Goal: Transaction & Acquisition: Purchase product/service

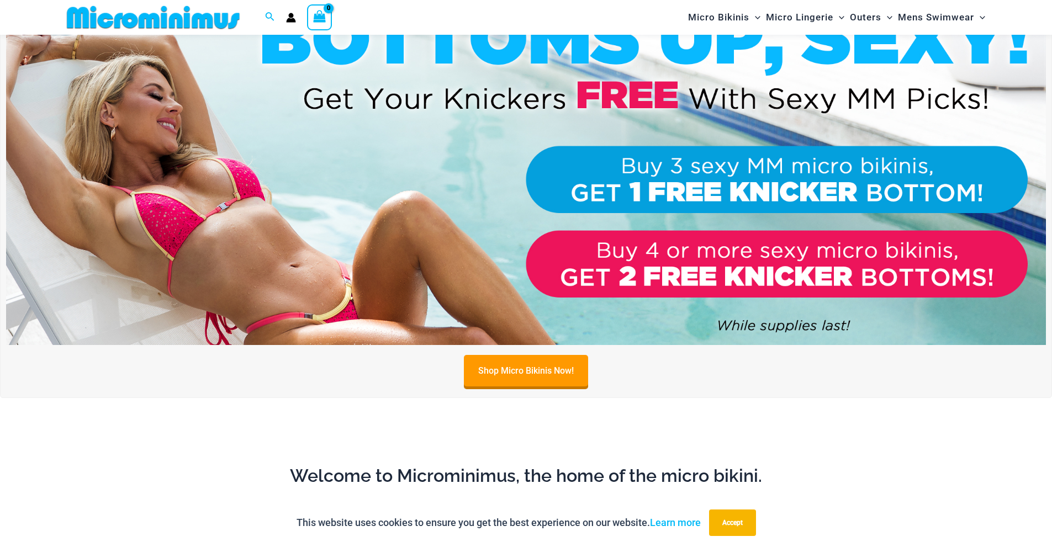
scroll to position [573, 0]
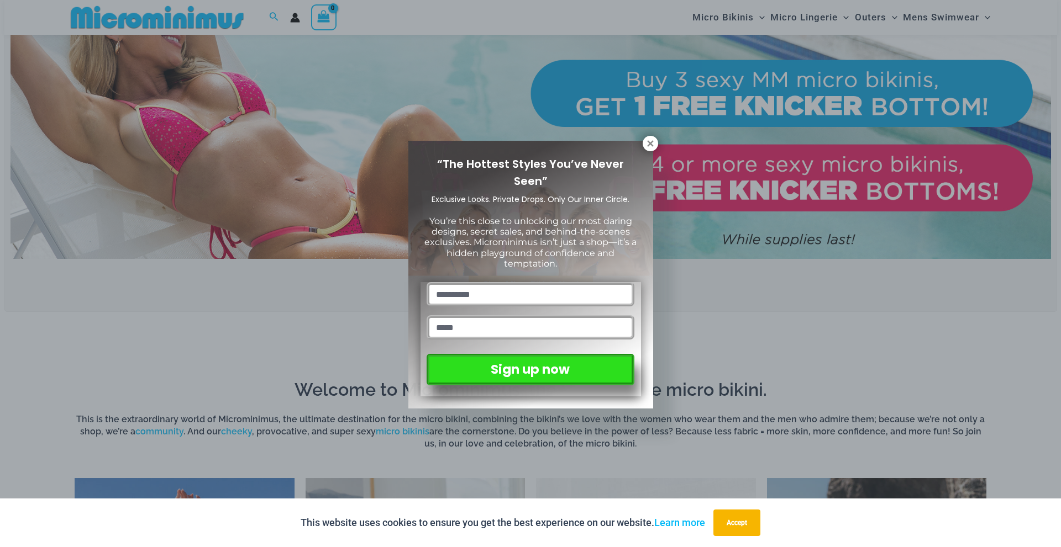
drag, startPoint x: 1059, startPoint y: 41, endPoint x: 1055, endPoint y: 123, distance: 81.8
click at [650, 146] on icon at bounding box center [650, 144] width 10 height 10
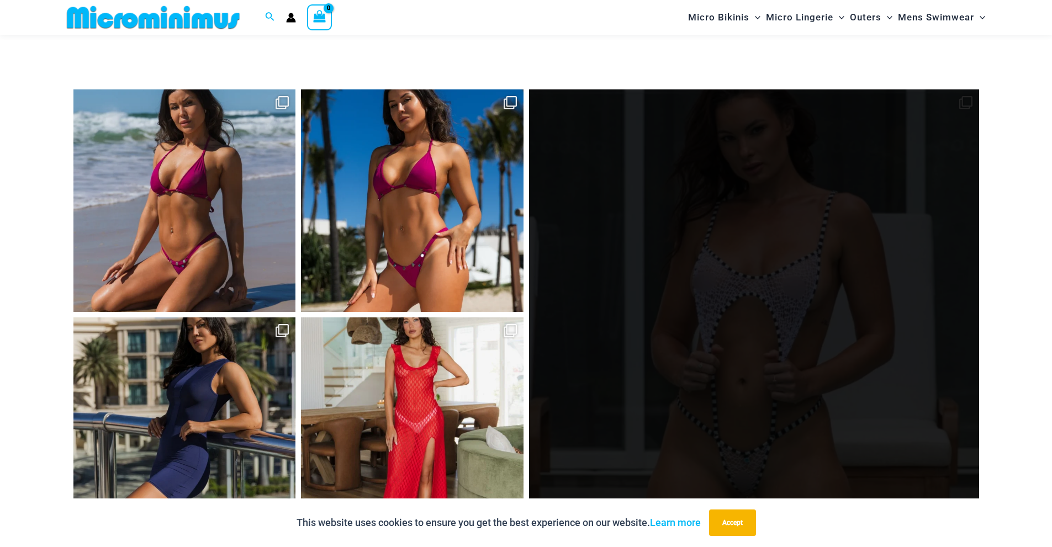
scroll to position [4782, 0]
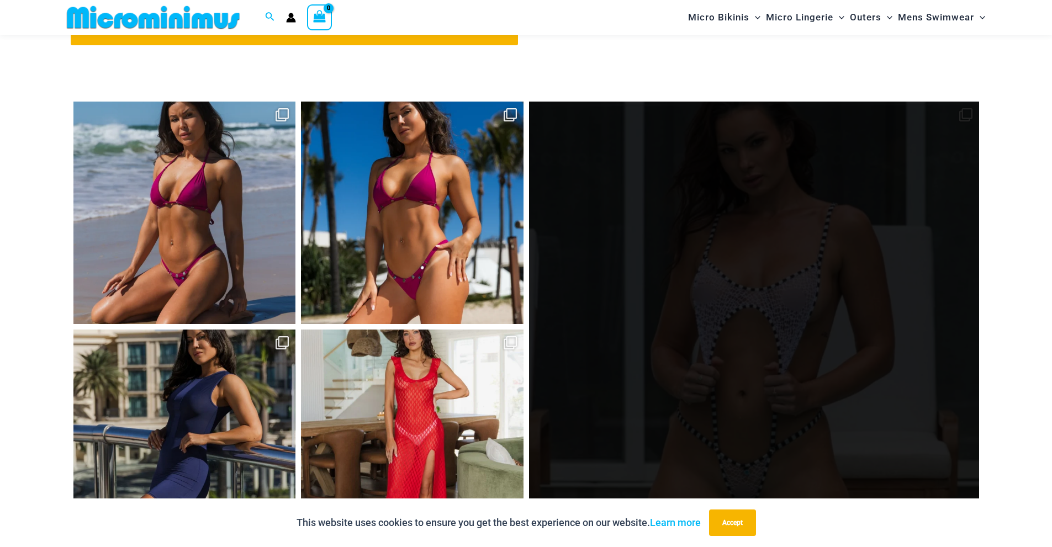
click at [771, 320] on link "Open" at bounding box center [754, 327] width 450 height 450
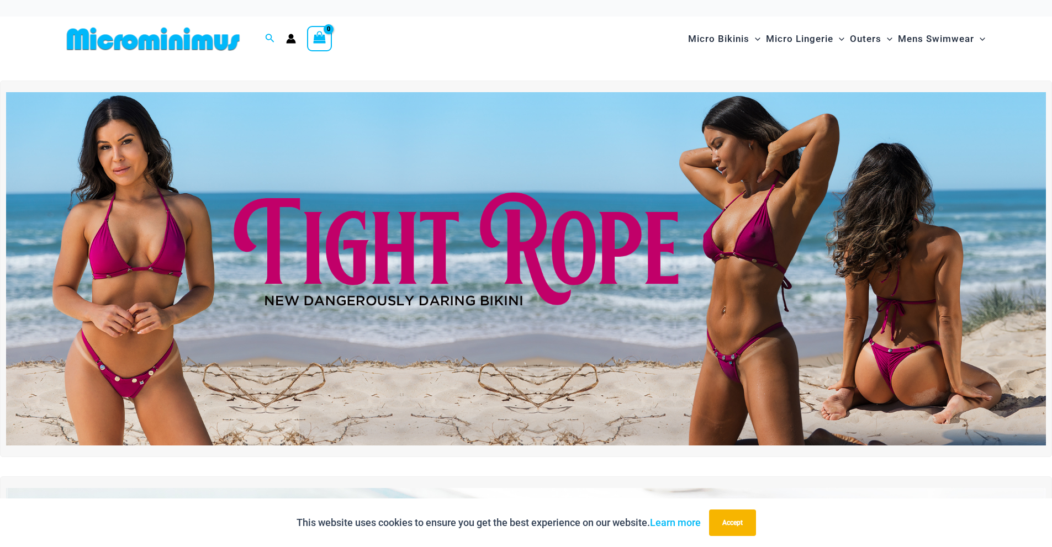
click at [460, 256] on img at bounding box center [526, 269] width 1040 height 354
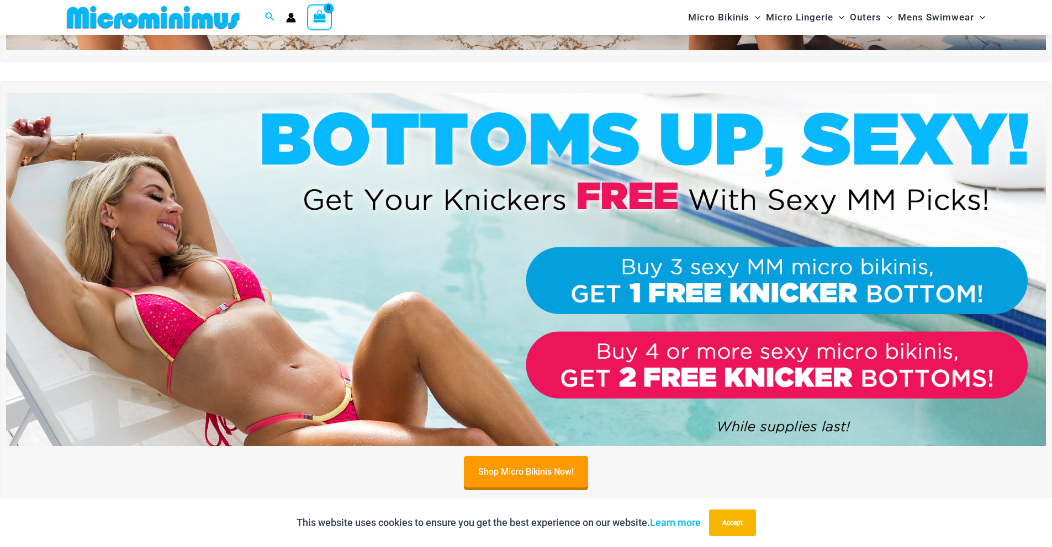
scroll to position [410, 0]
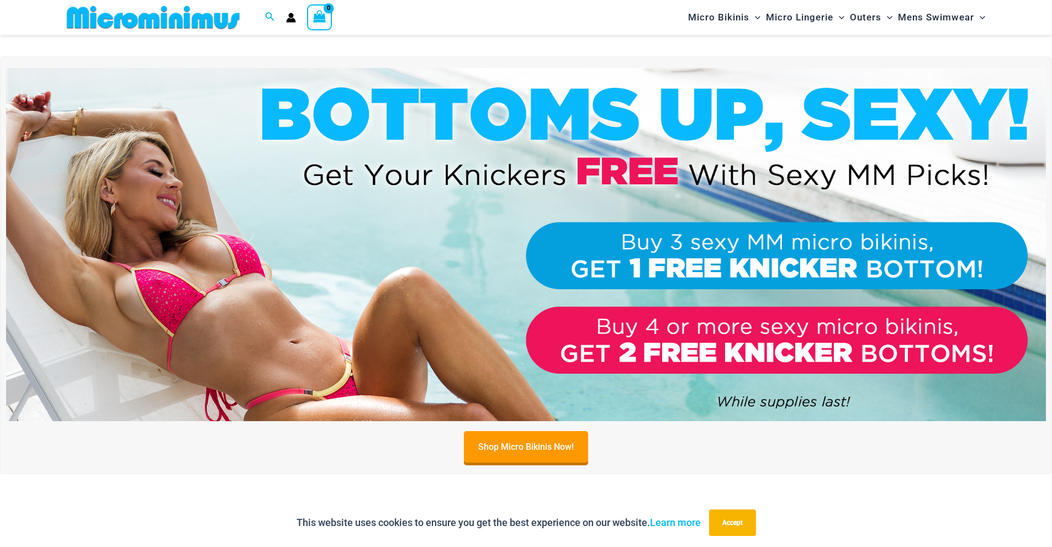
click at [371, 133] on img at bounding box center [526, 245] width 1040 height 354
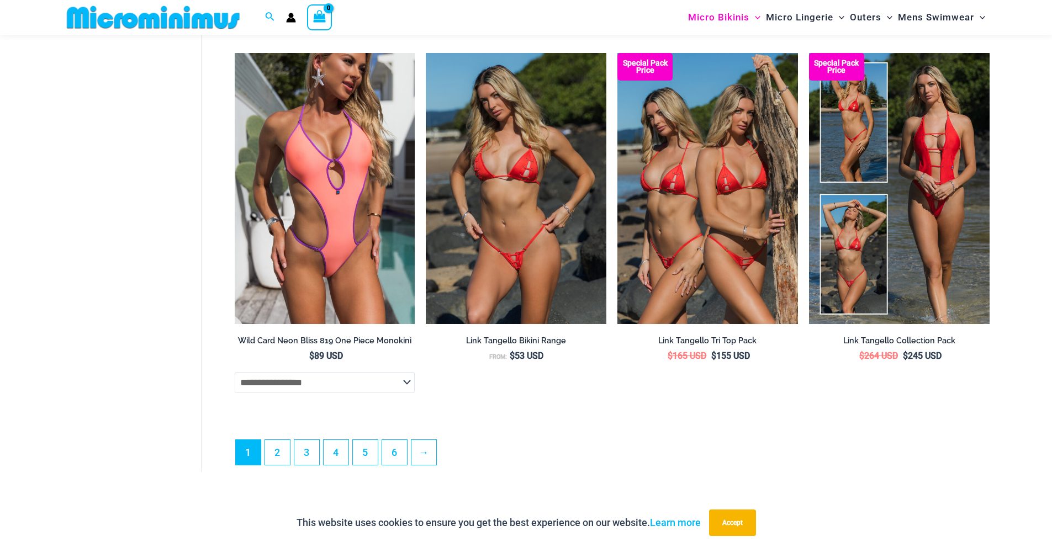
scroll to position [2980, 0]
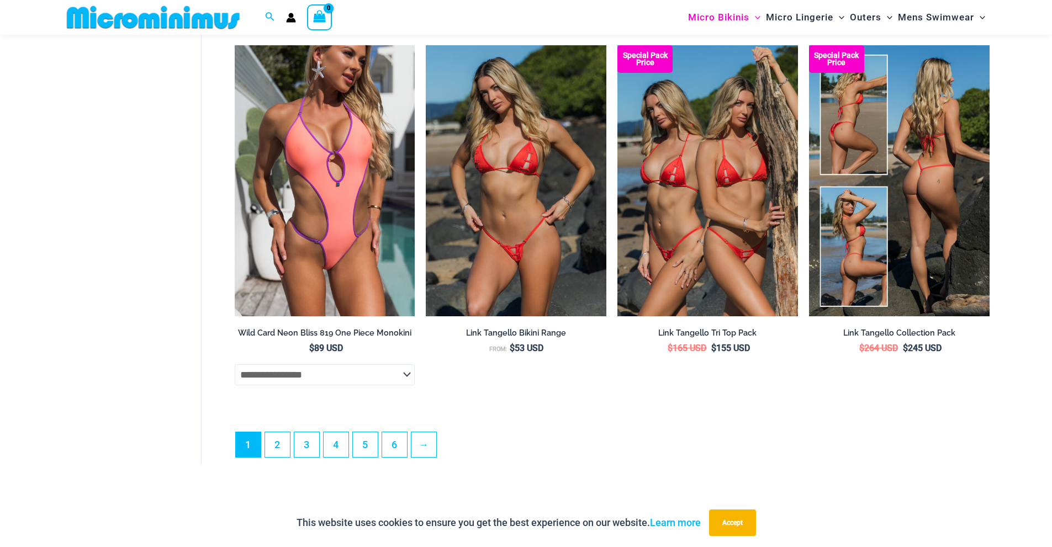
click at [915, 189] on img at bounding box center [899, 180] width 181 height 271
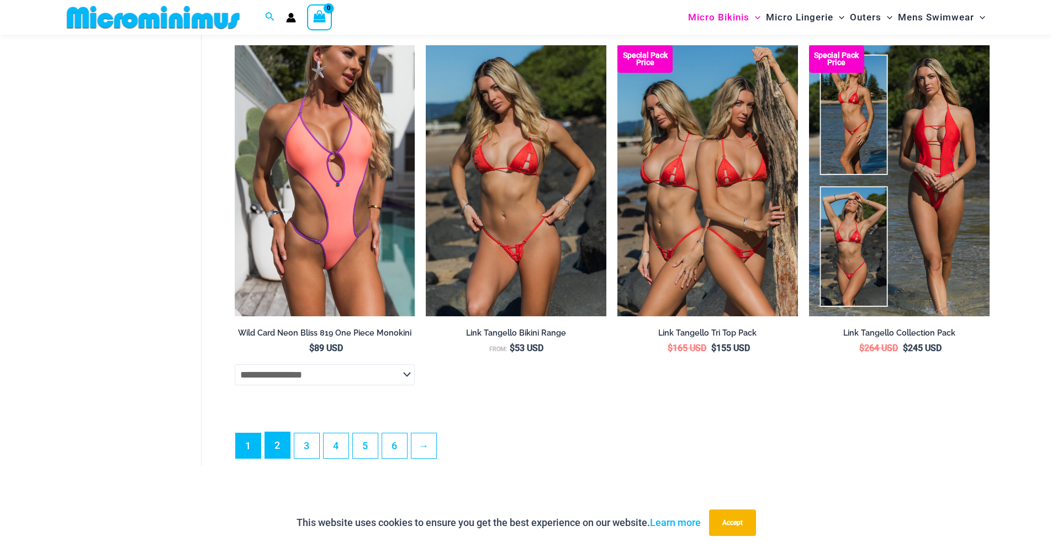
click at [283, 458] on link "2" at bounding box center [277, 446] width 25 height 26
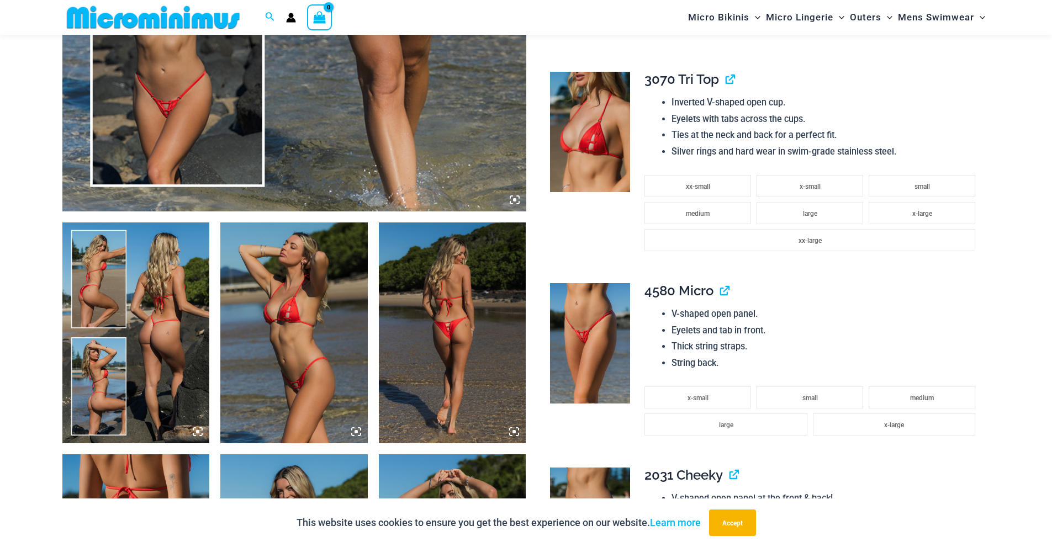
scroll to position [529, 0]
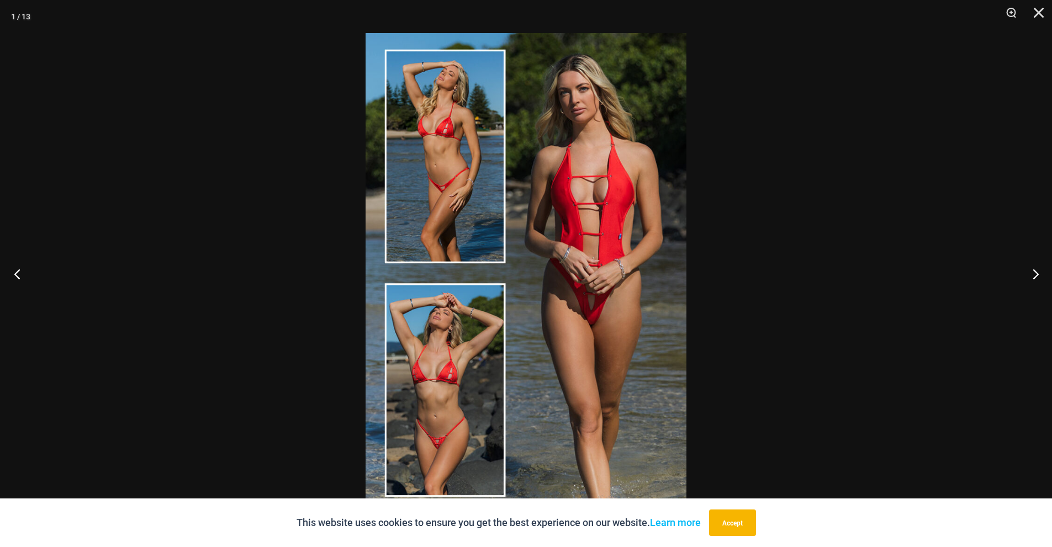
click at [18, 269] on button "Previous" at bounding box center [20, 273] width 41 height 55
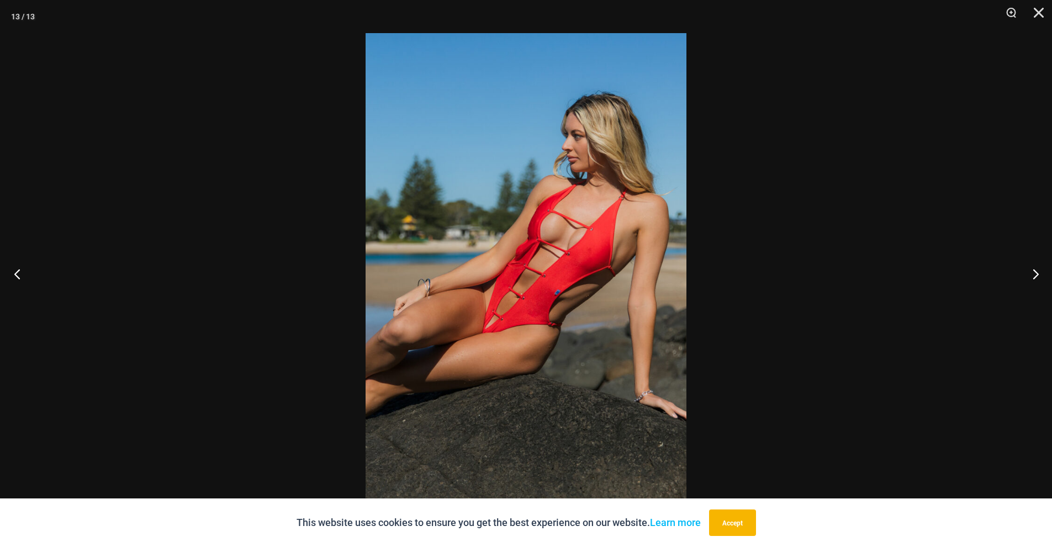
click at [17, 272] on button "Previous" at bounding box center [20, 273] width 41 height 55
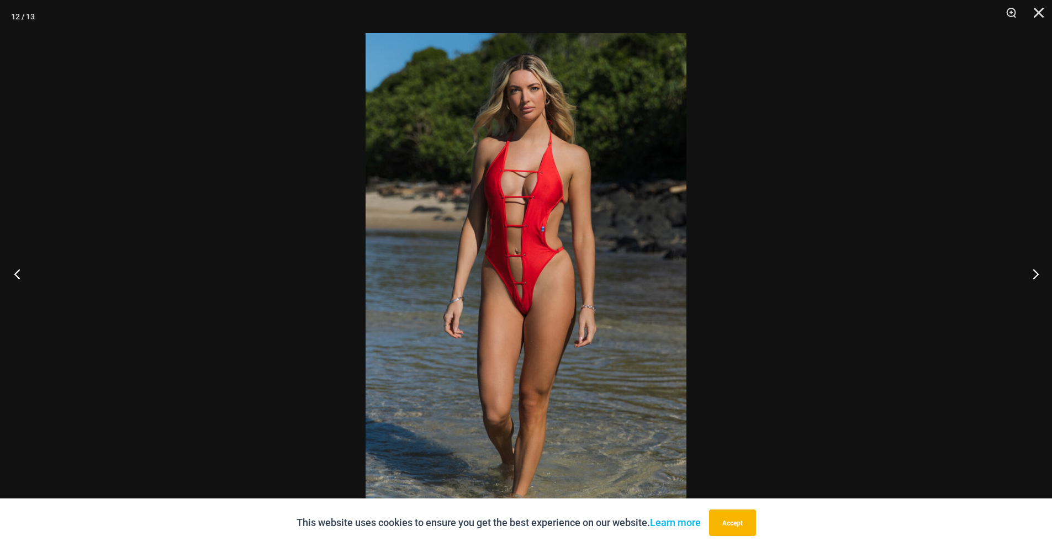
click at [17, 272] on button "Previous" at bounding box center [20, 273] width 41 height 55
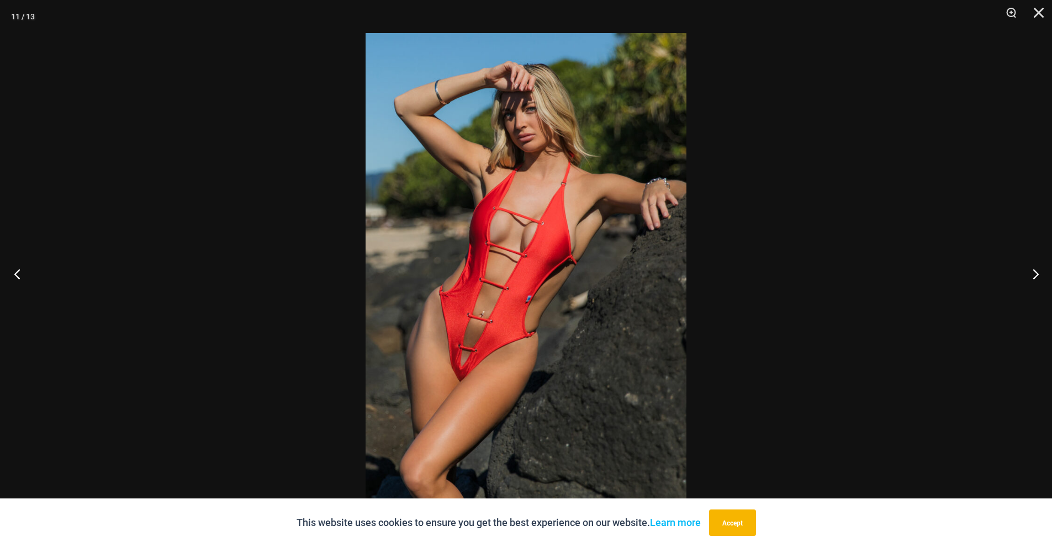
click at [17, 272] on button "Previous" at bounding box center [20, 273] width 41 height 55
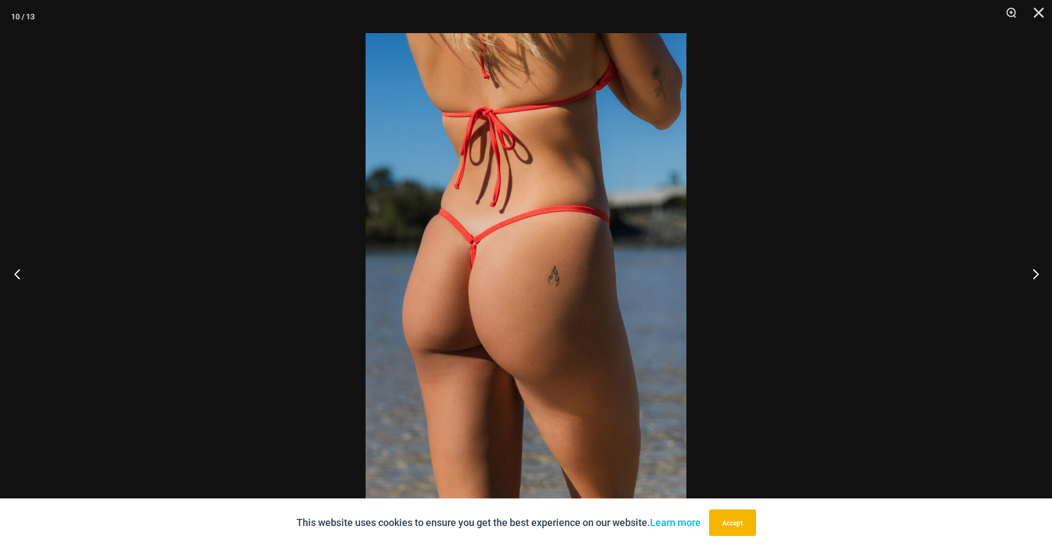
click at [17, 272] on button "Previous" at bounding box center [20, 273] width 41 height 55
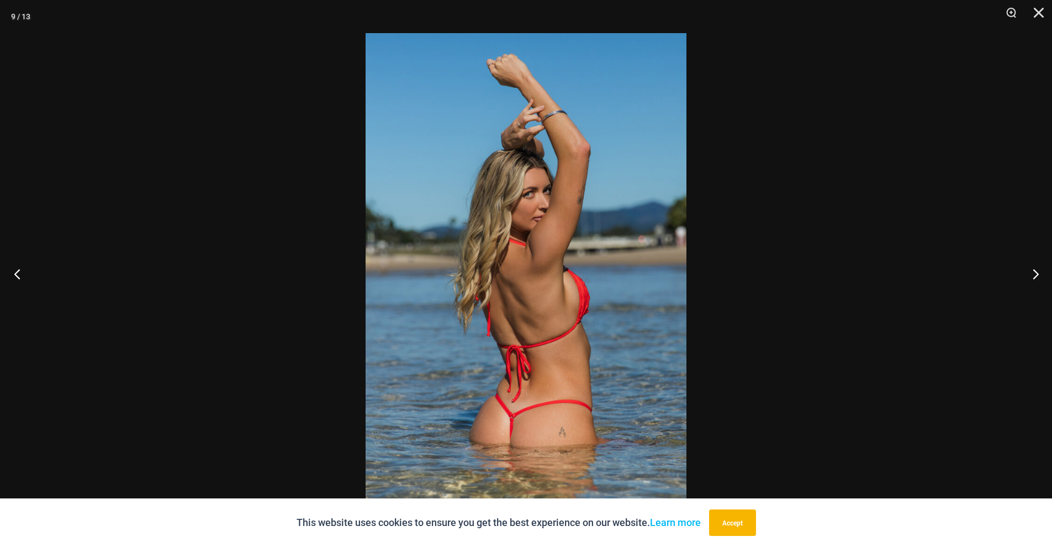
click at [17, 272] on button "Previous" at bounding box center [20, 273] width 41 height 55
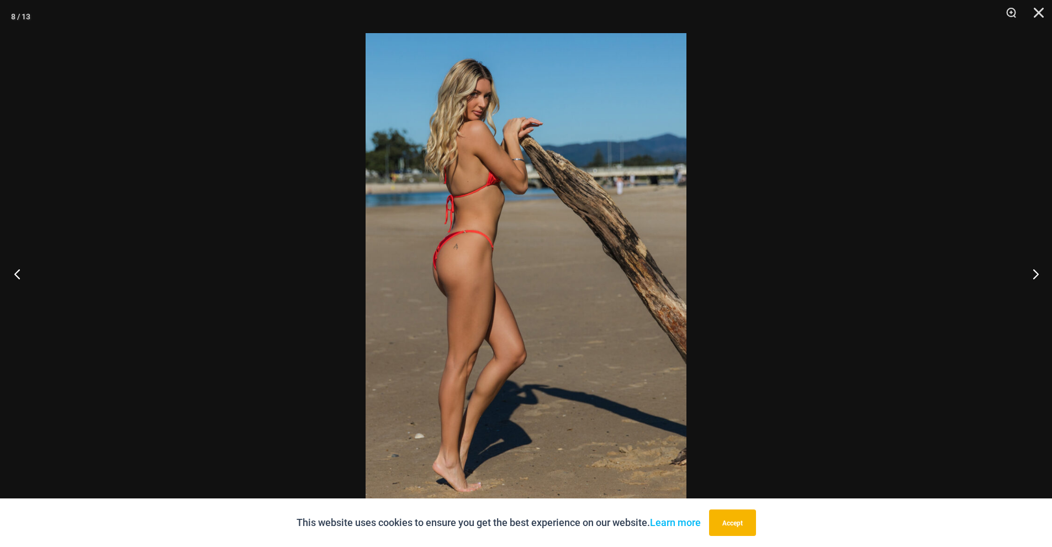
click at [17, 272] on button "Previous" at bounding box center [20, 273] width 41 height 55
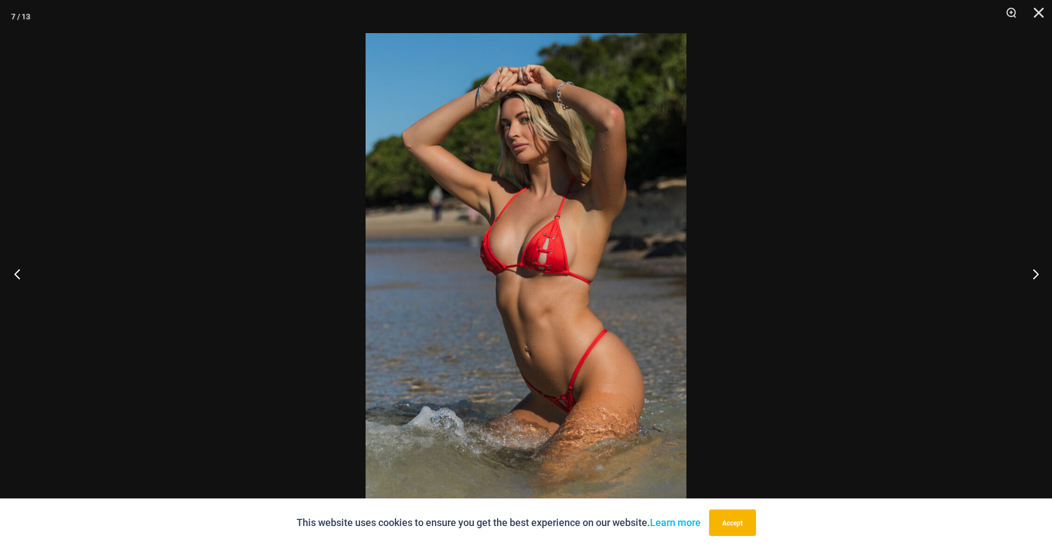
click at [17, 272] on button "Previous" at bounding box center [20, 273] width 41 height 55
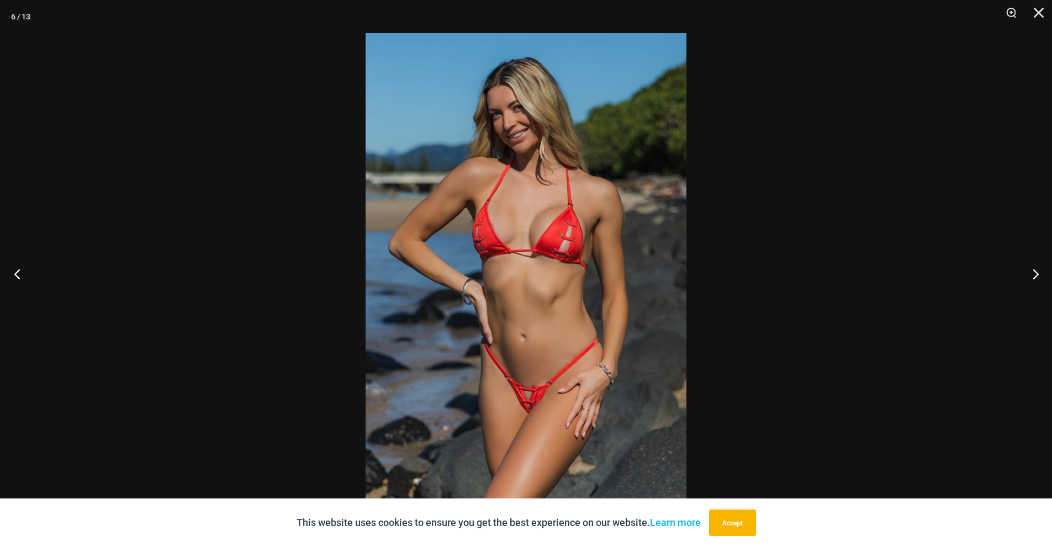
click at [17, 272] on button "Previous" at bounding box center [20, 273] width 41 height 55
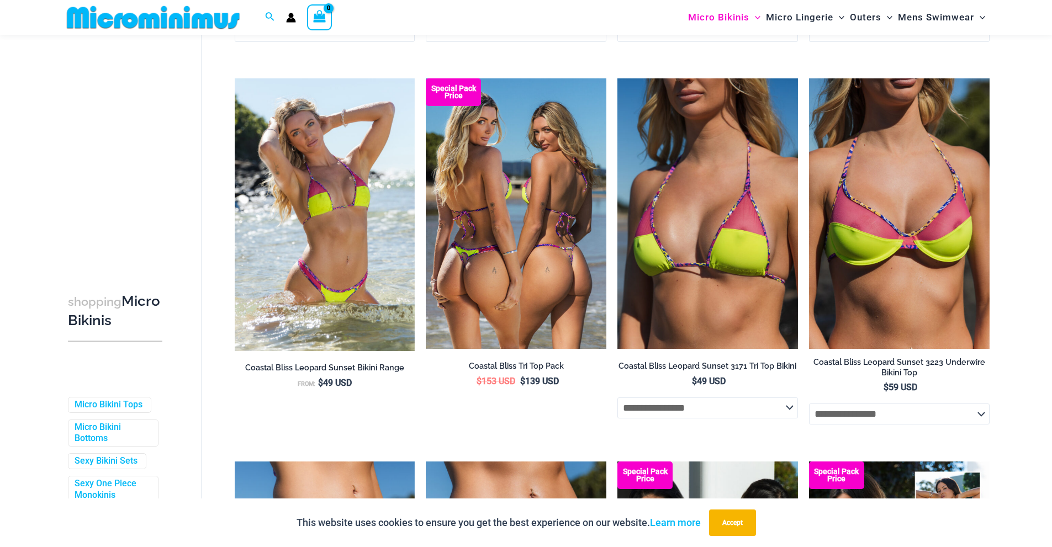
scroll to position [417, 0]
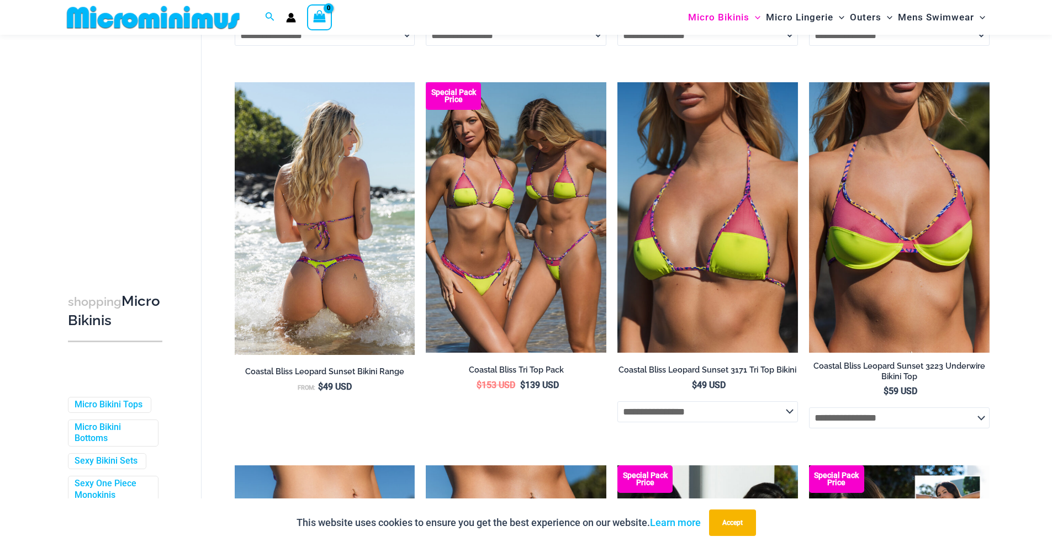
click at [332, 242] on img at bounding box center [325, 218] width 181 height 272
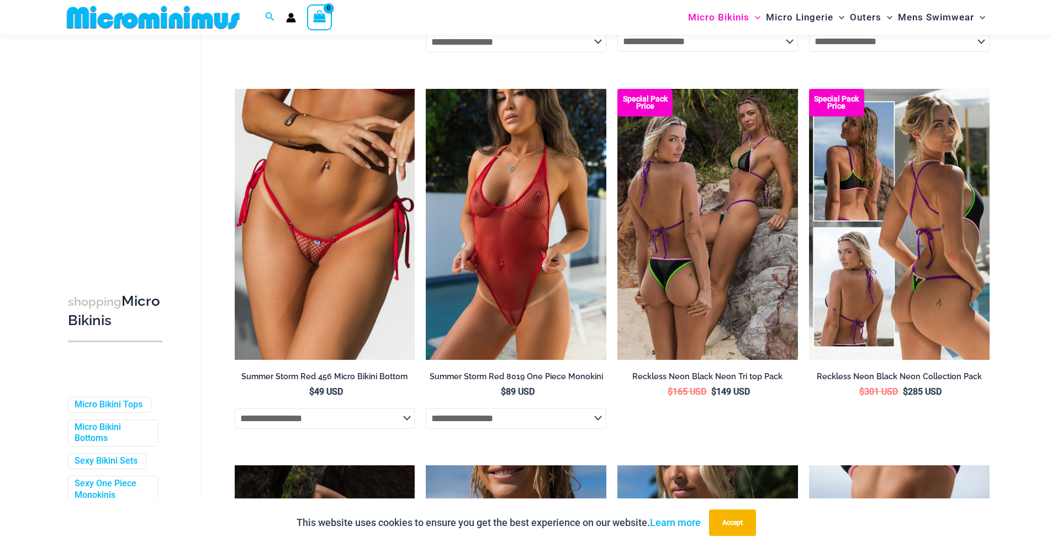
scroll to position [1557, 0]
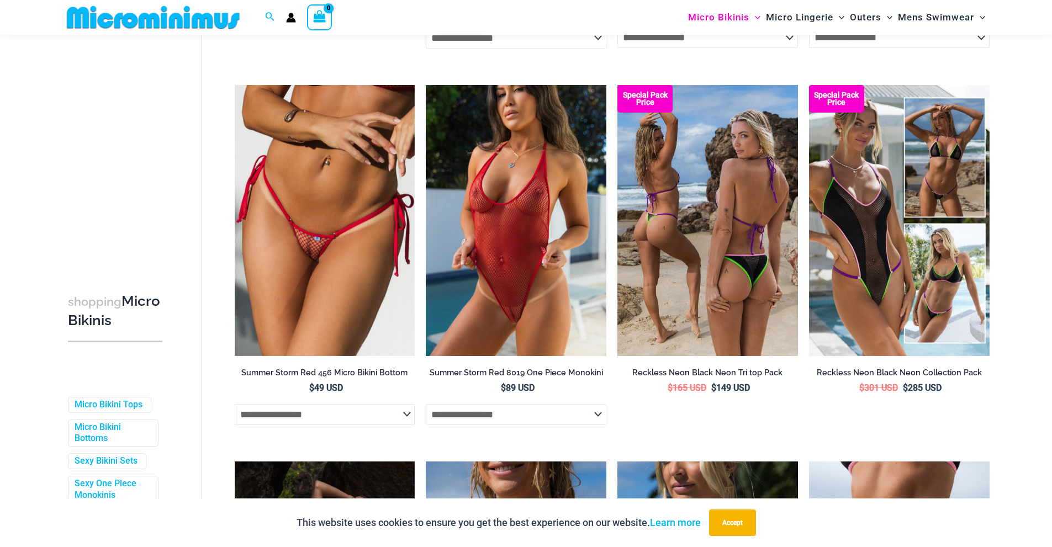
click at [728, 250] on img at bounding box center [708, 220] width 181 height 271
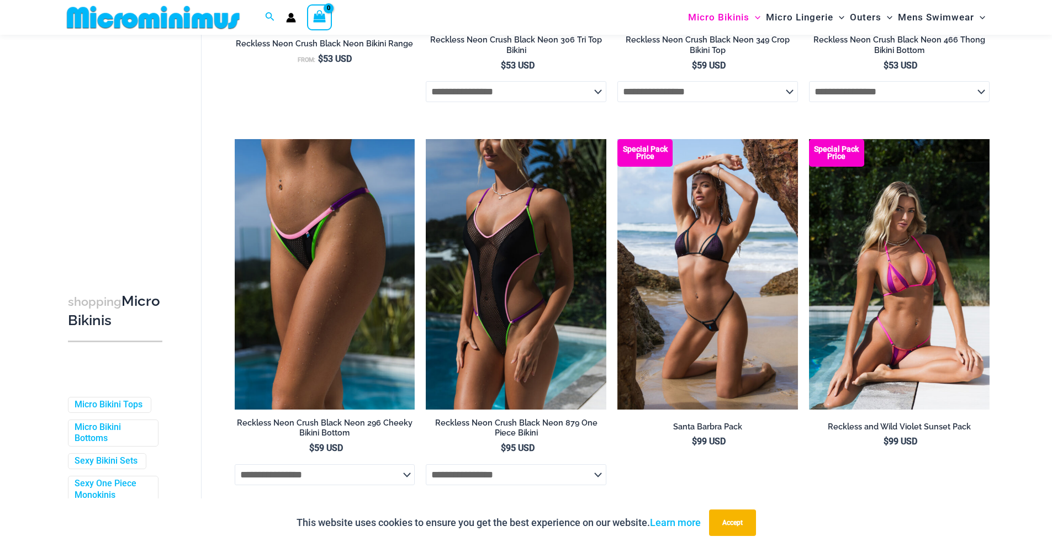
scroll to position [2303, 0]
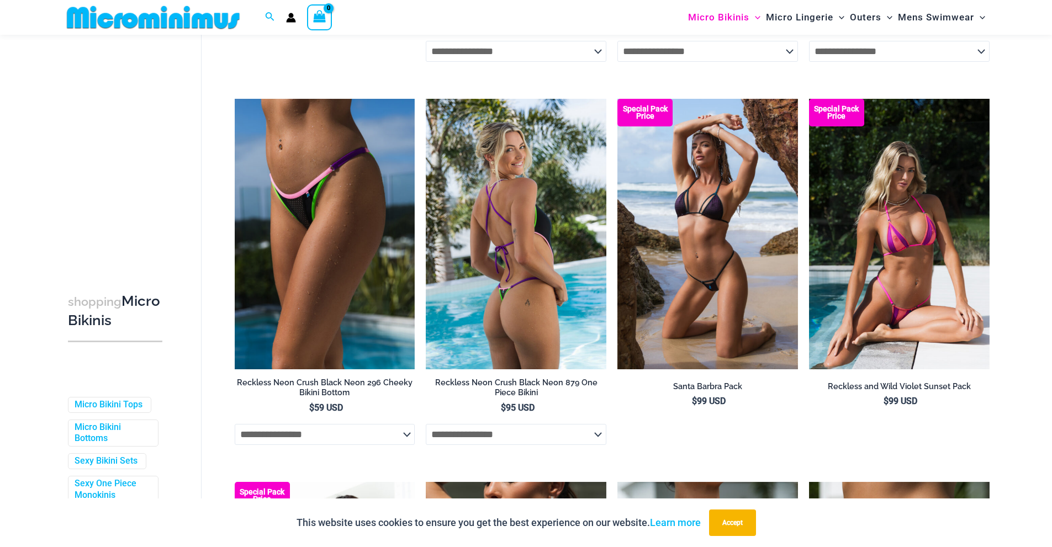
click at [538, 242] on img at bounding box center [516, 234] width 181 height 271
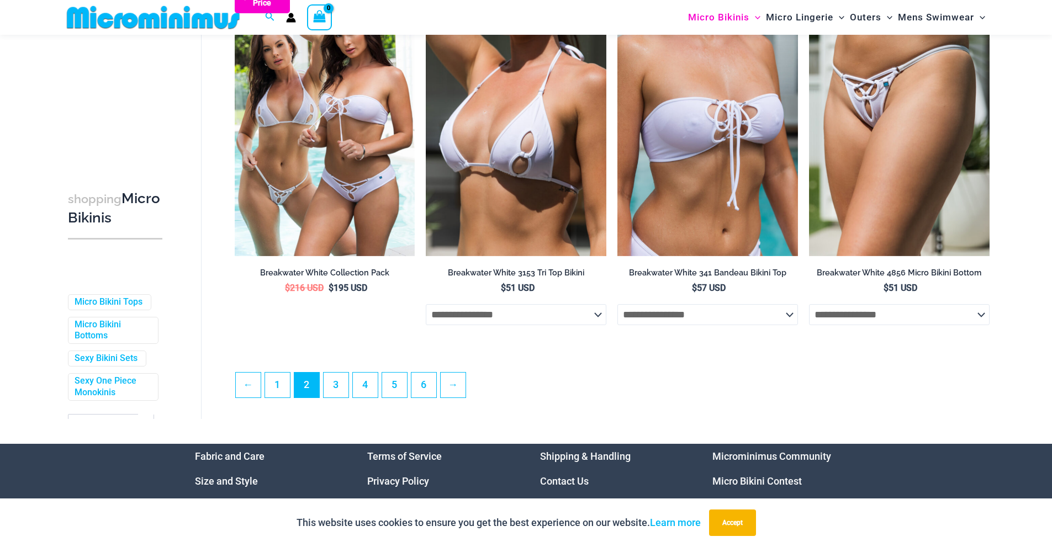
scroll to position [2807, 0]
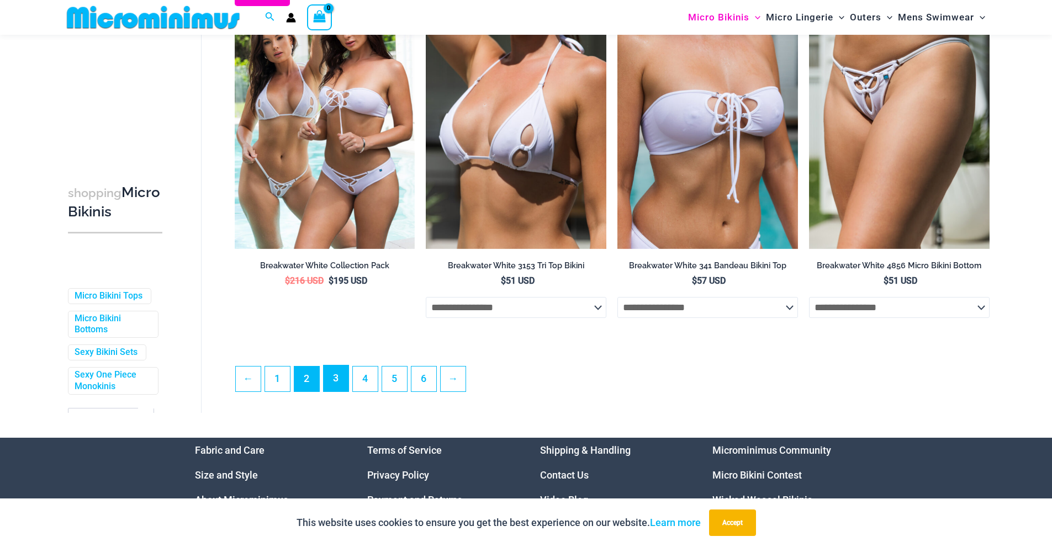
click at [339, 391] on link "3" at bounding box center [336, 379] width 25 height 26
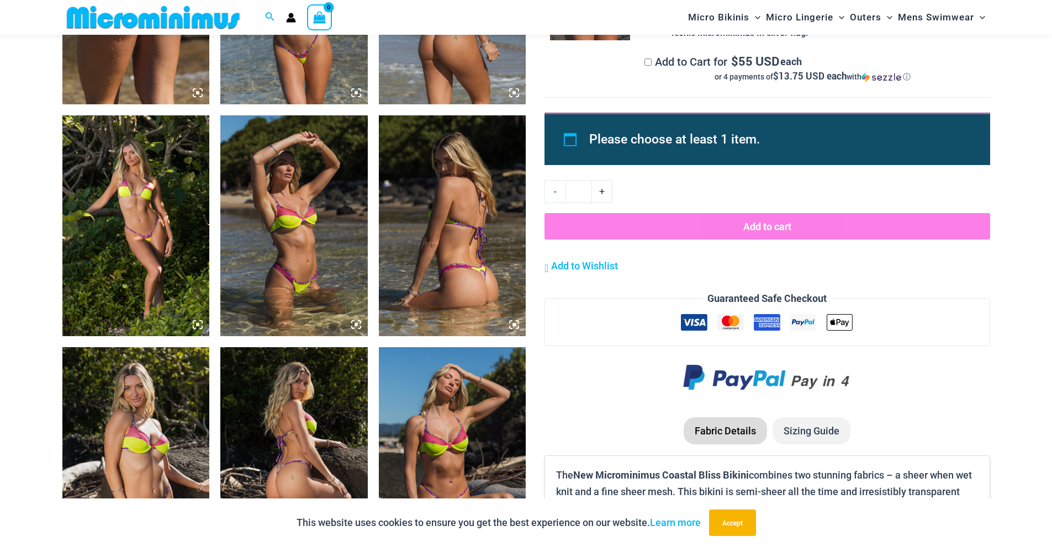
scroll to position [1150, 0]
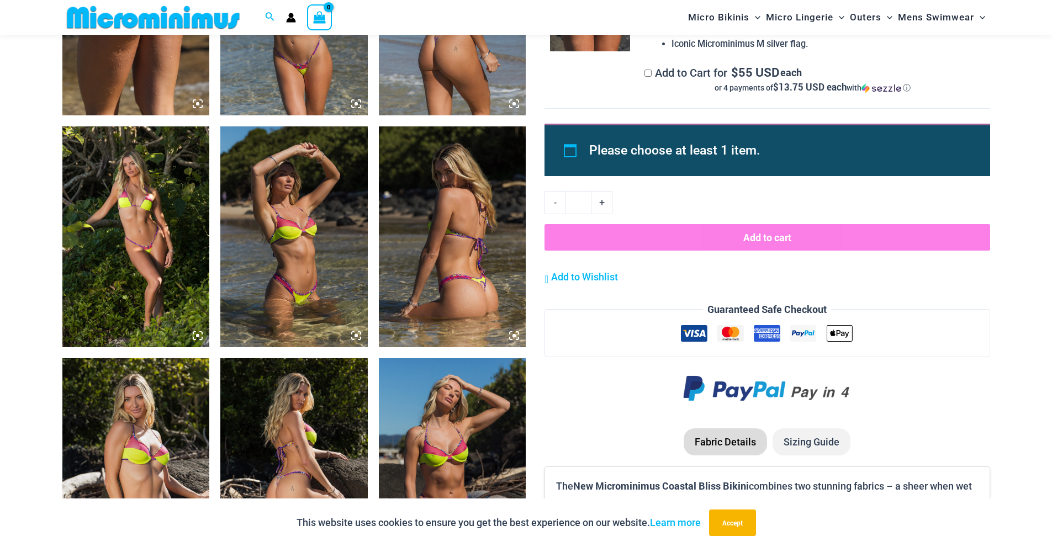
click at [150, 229] on img at bounding box center [135, 236] width 147 height 221
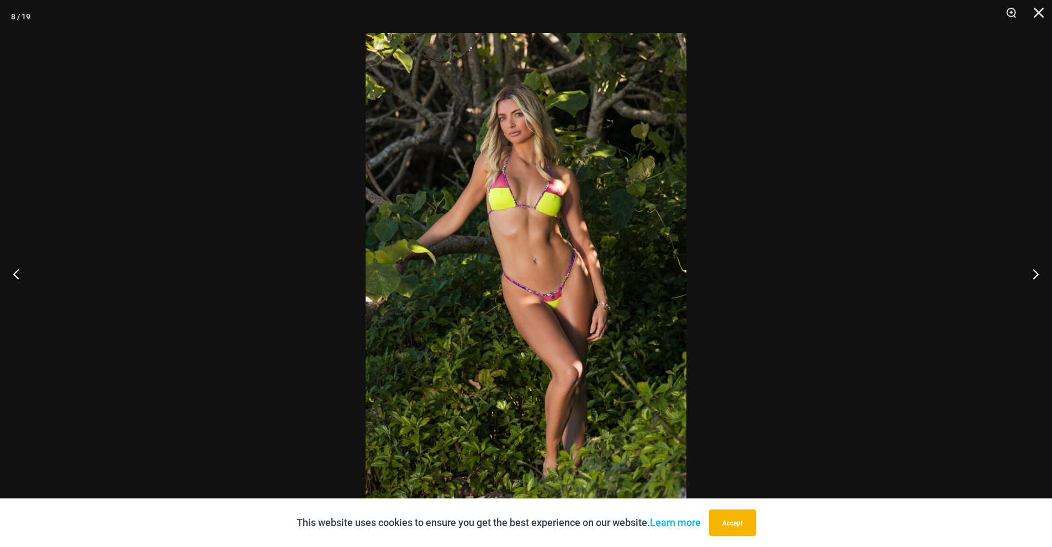
click at [533, 257] on img at bounding box center [526, 273] width 321 height 481
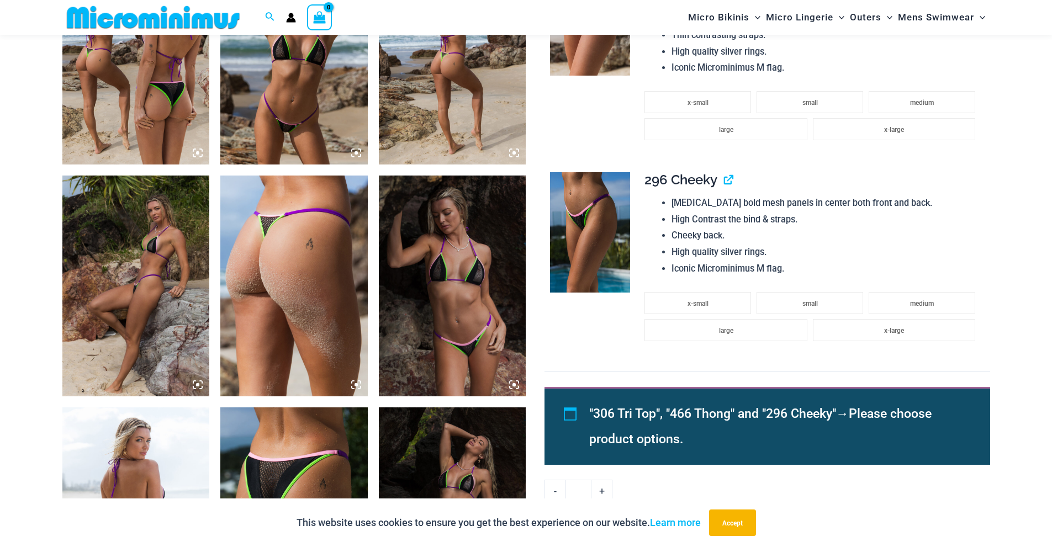
scroll to position [832, 0]
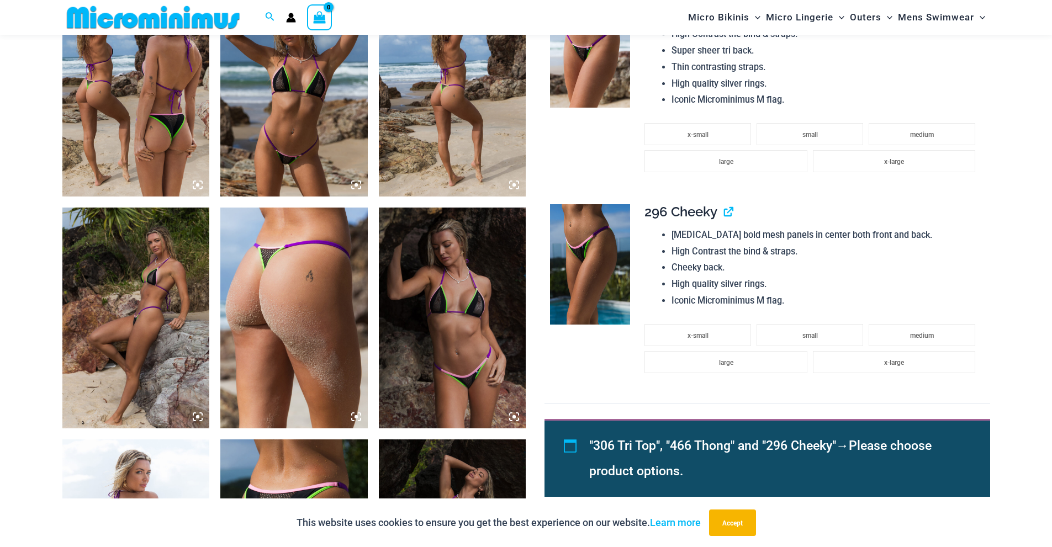
click at [124, 292] on img at bounding box center [135, 318] width 147 height 221
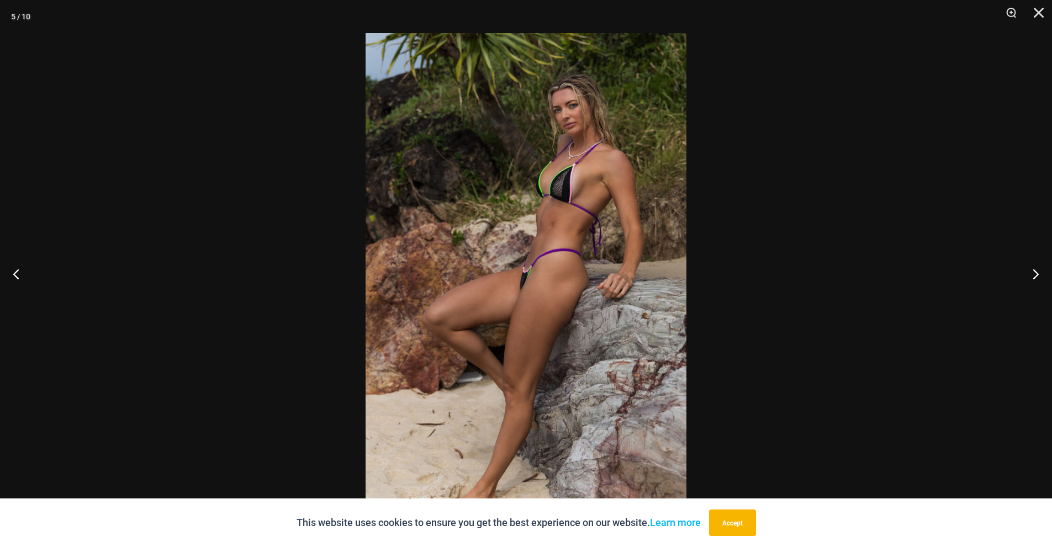
click at [502, 265] on img at bounding box center [526, 273] width 321 height 481
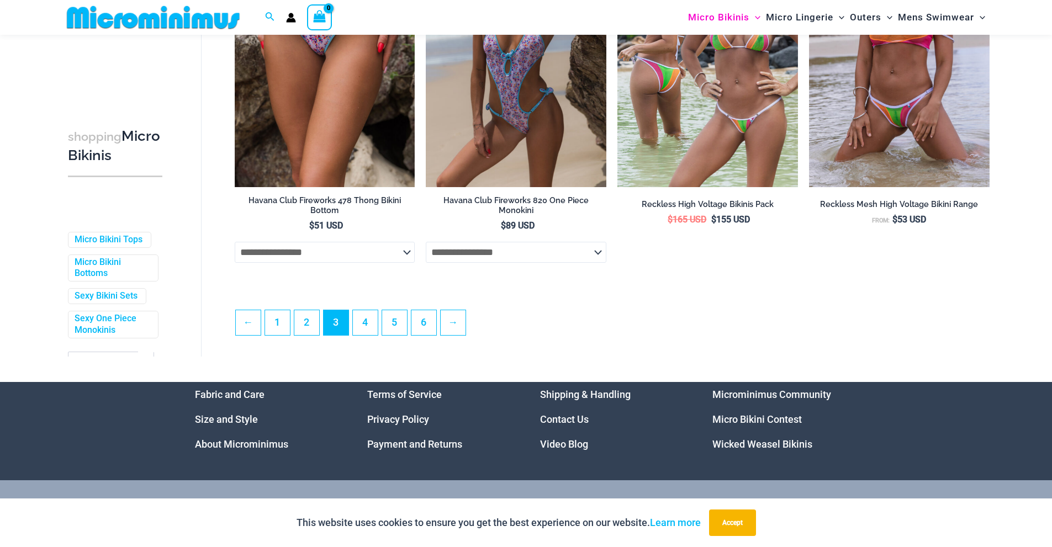
scroll to position [2859, 0]
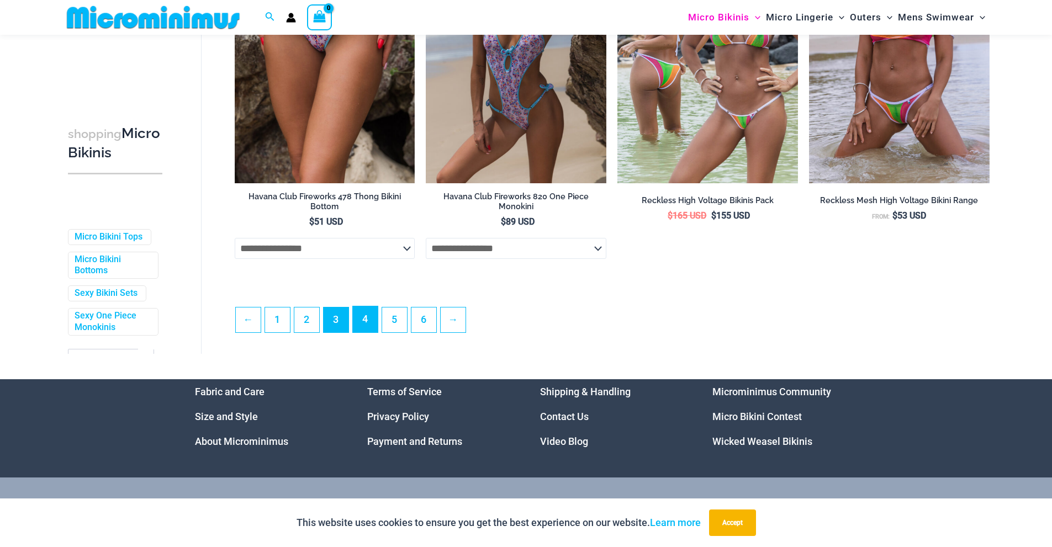
click at [374, 333] on link "4" at bounding box center [365, 320] width 25 height 26
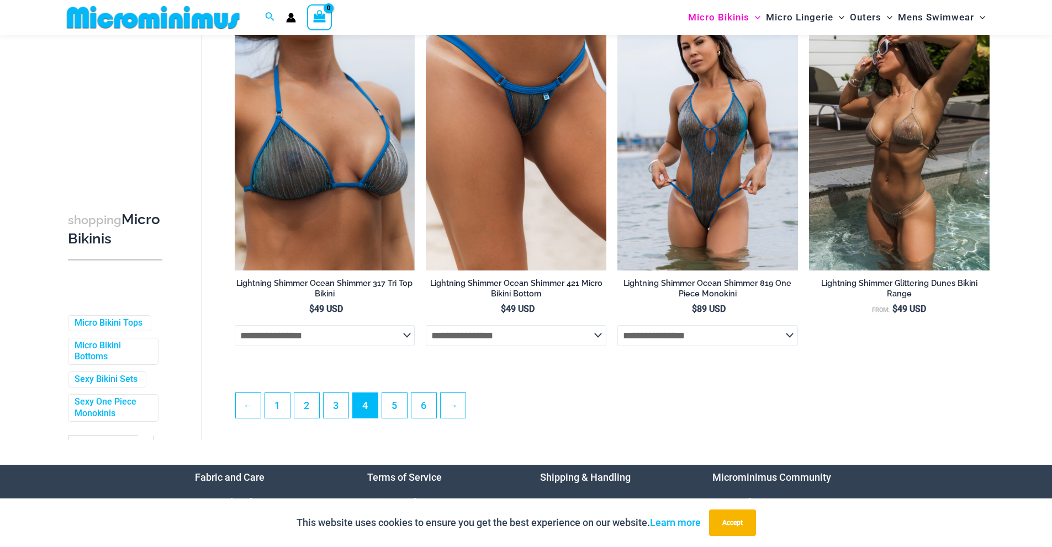
scroll to position [2751, 0]
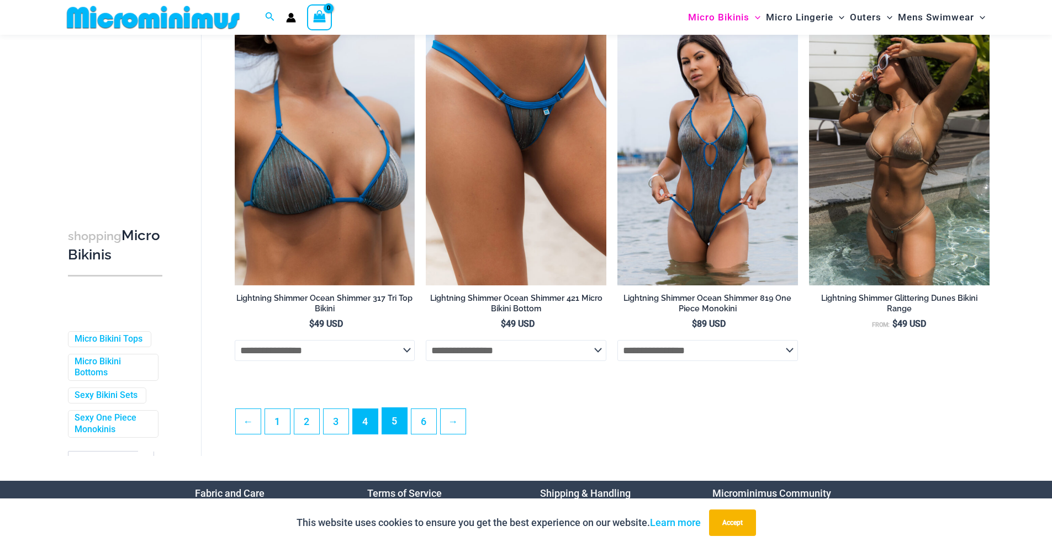
click at [394, 431] on link "5" at bounding box center [394, 421] width 25 height 26
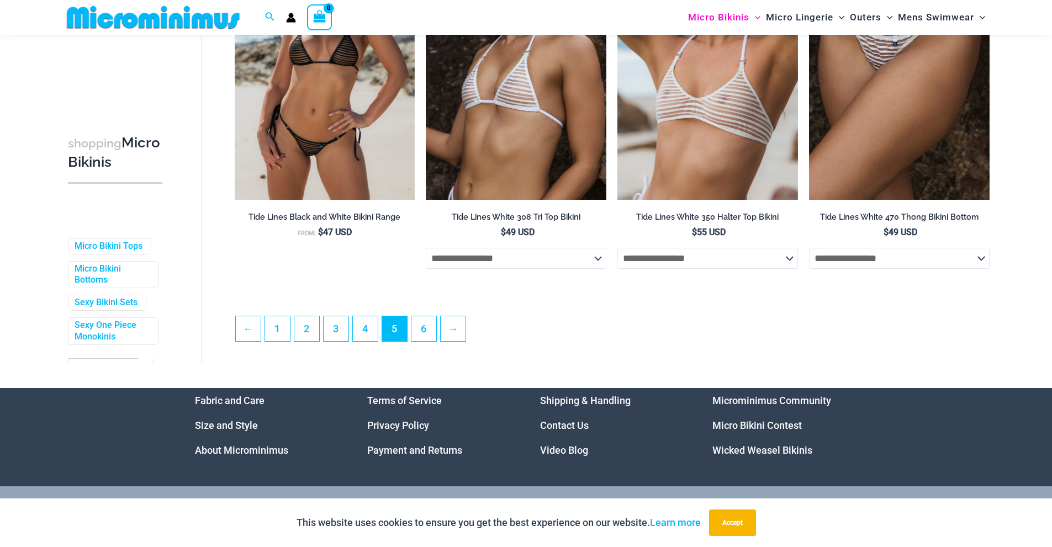
scroll to position [2818, 0]
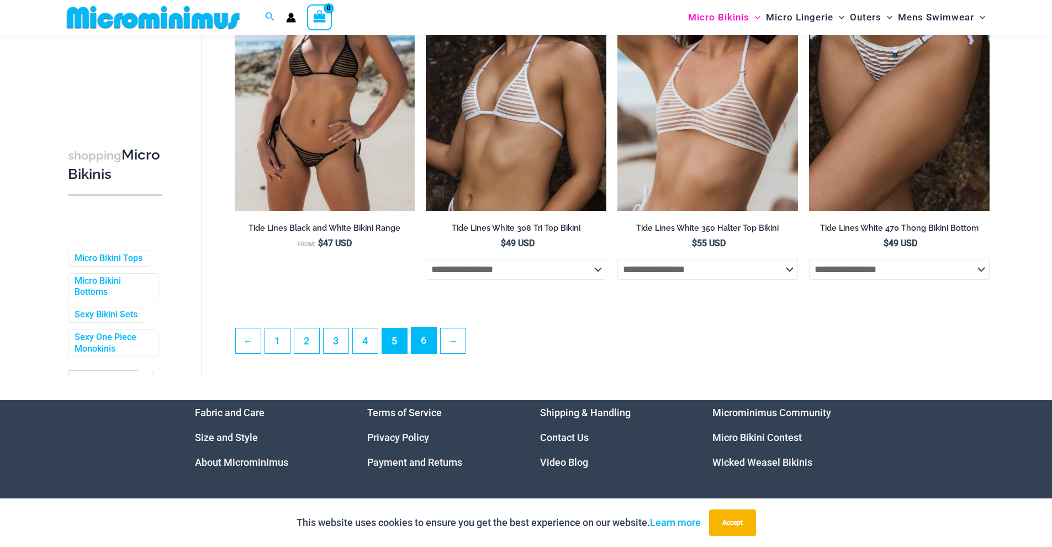
click at [419, 348] on link "6" at bounding box center [424, 341] width 25 height 26
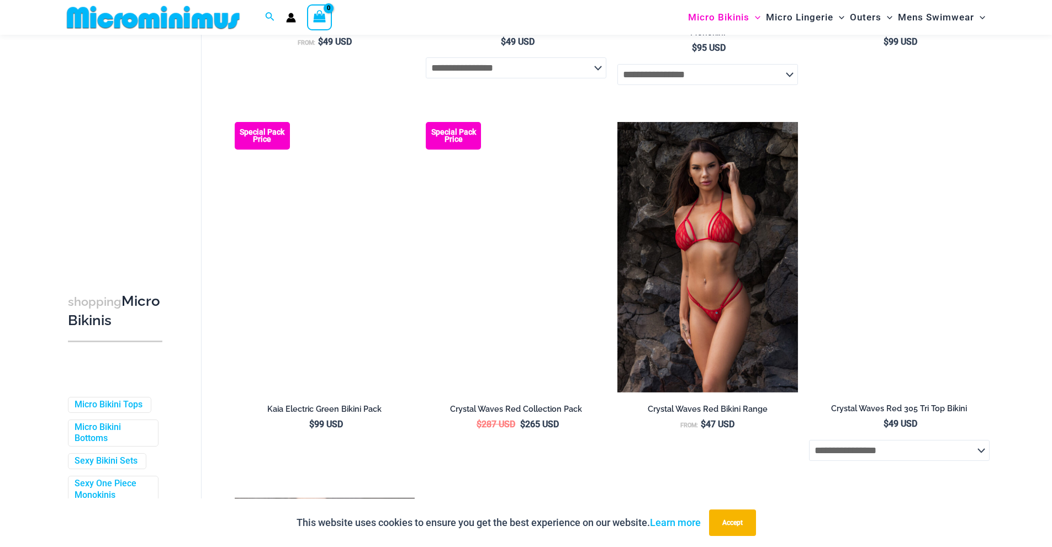
scroll to position [2294, 0]
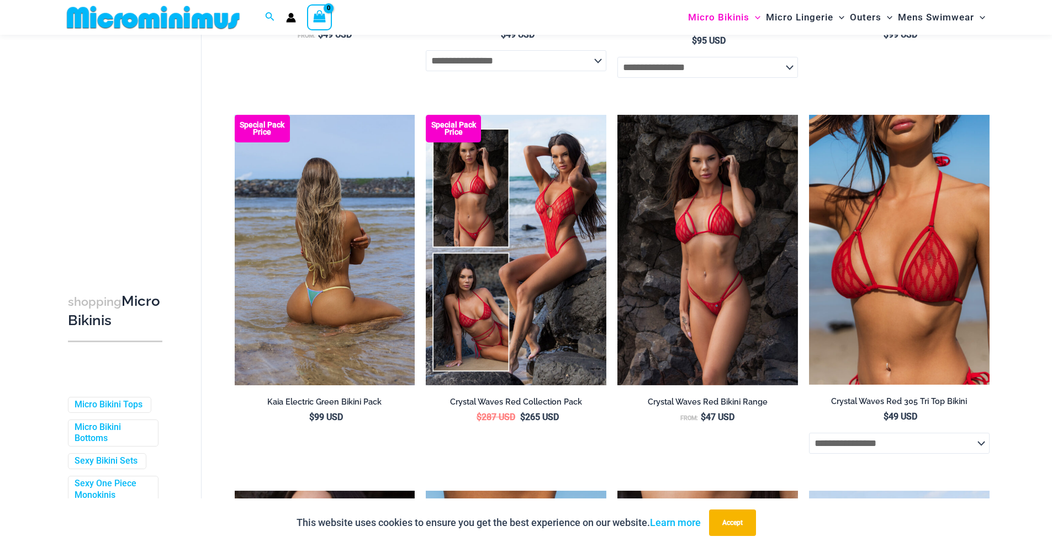
click at [352, 322] on img at bounding box center [325, 250] width 181 height 271
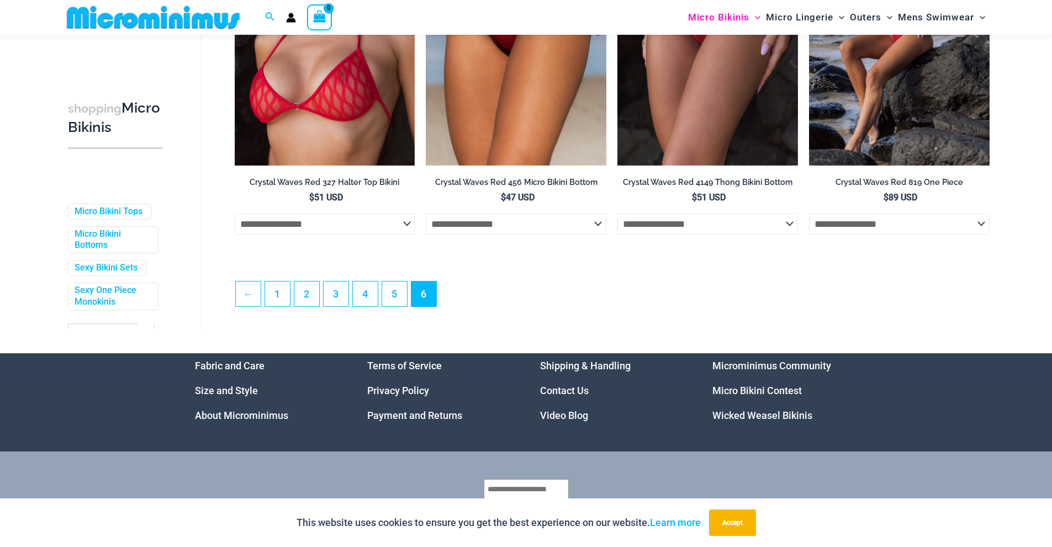
scroll to position [2904, 0]
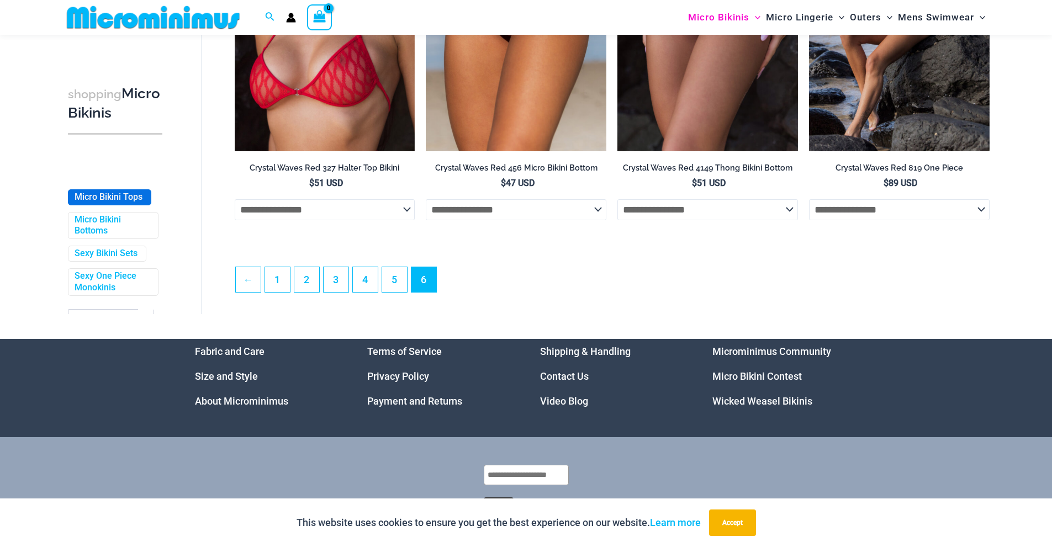
click at [108, 203] on link "Micro Bikini Tops" at bounding box center [109, 198] width 68 height 12
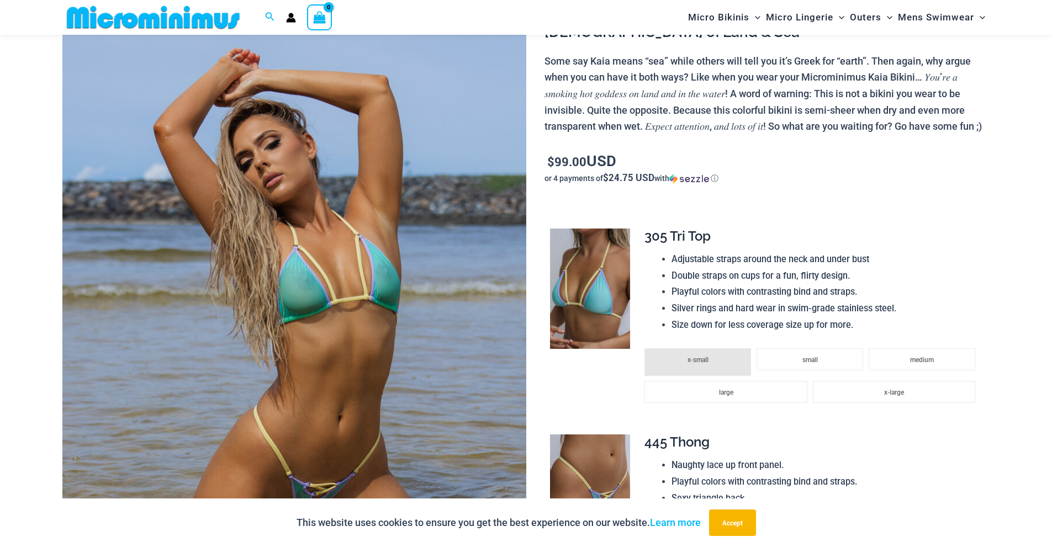
scroll to position [45, 0]
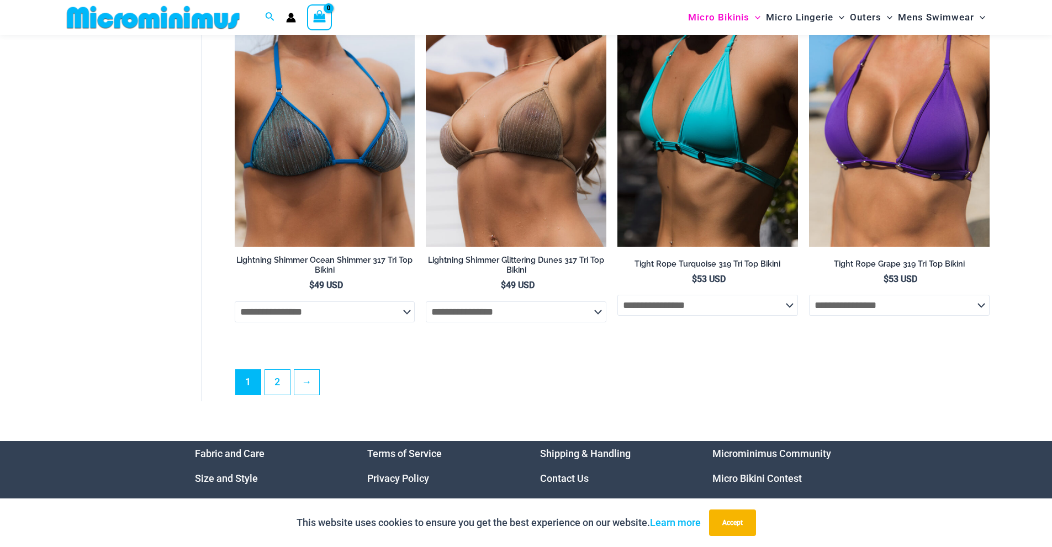
scroll to position [3136, 0]
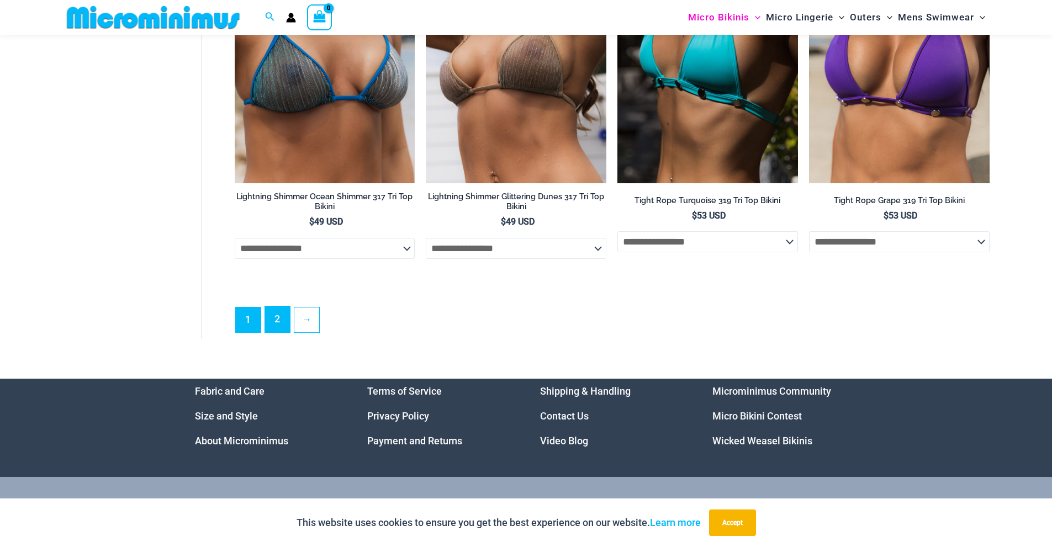
click at [275, 333] on link "2" at bounding box center [277, 320] width 25 height 26
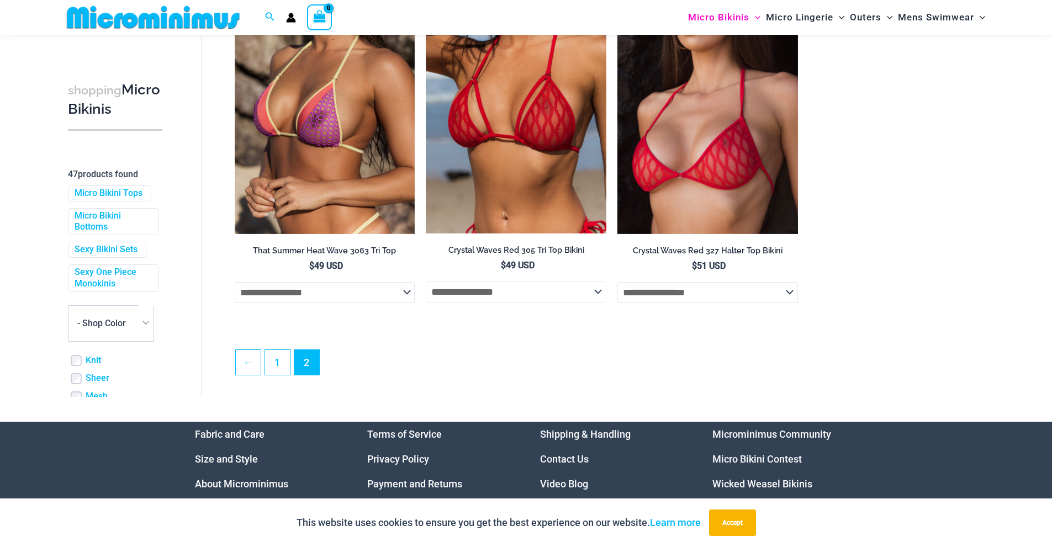
scroll to position [72, 0]
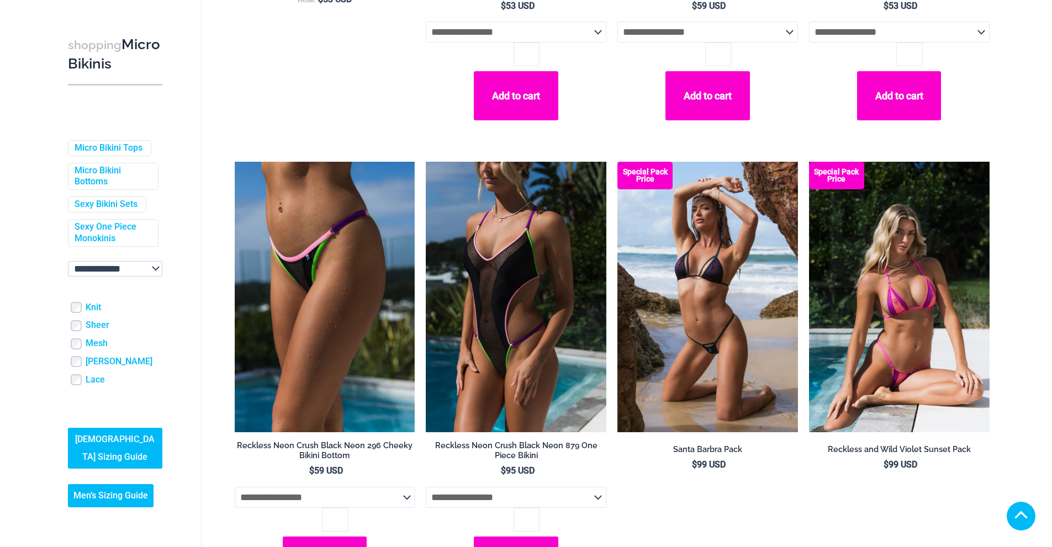
scroll to position [2320, 0]
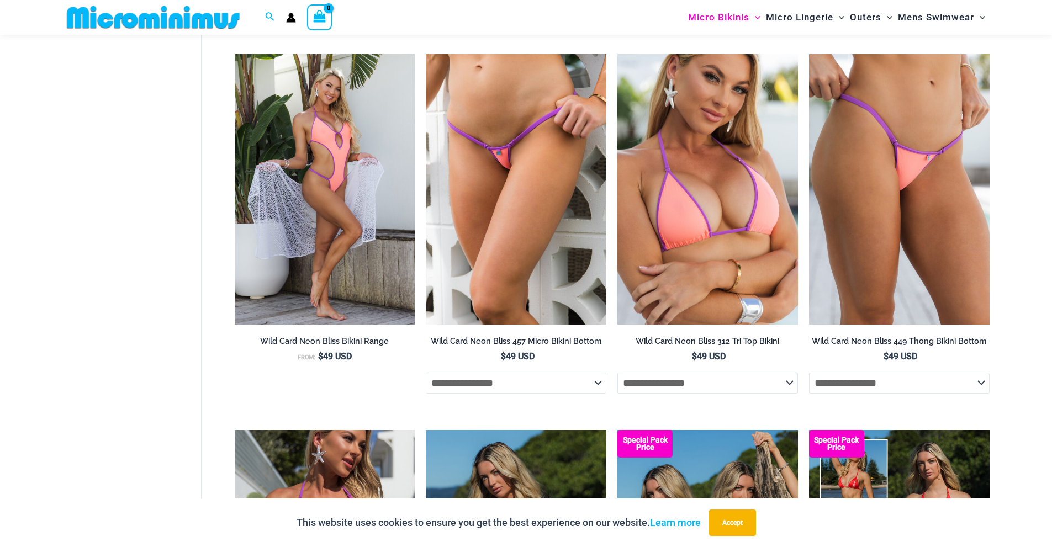
scroll to position [2556, 0]
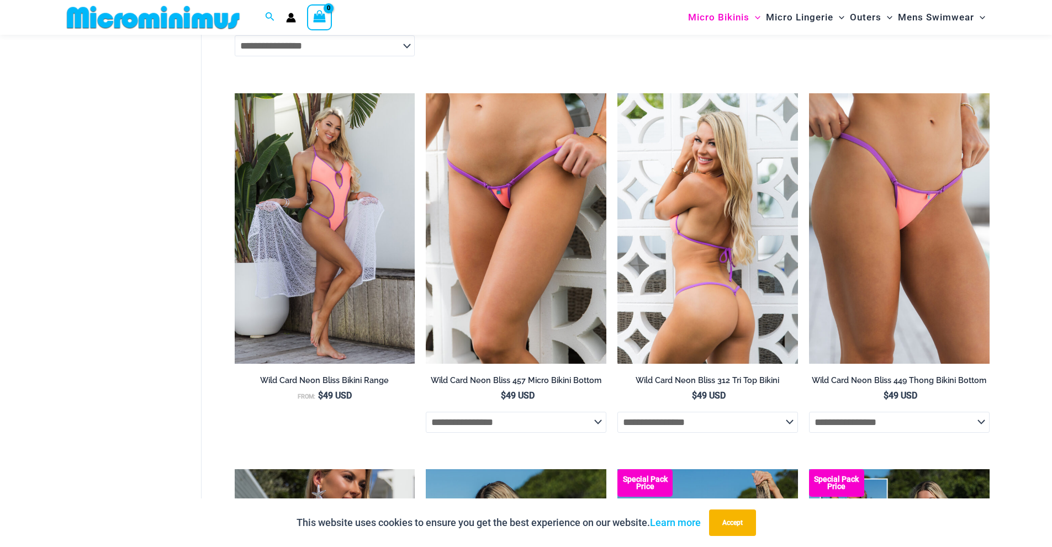
click at [706, 313] on img at bounding box center [708, 228] width 181 height 271
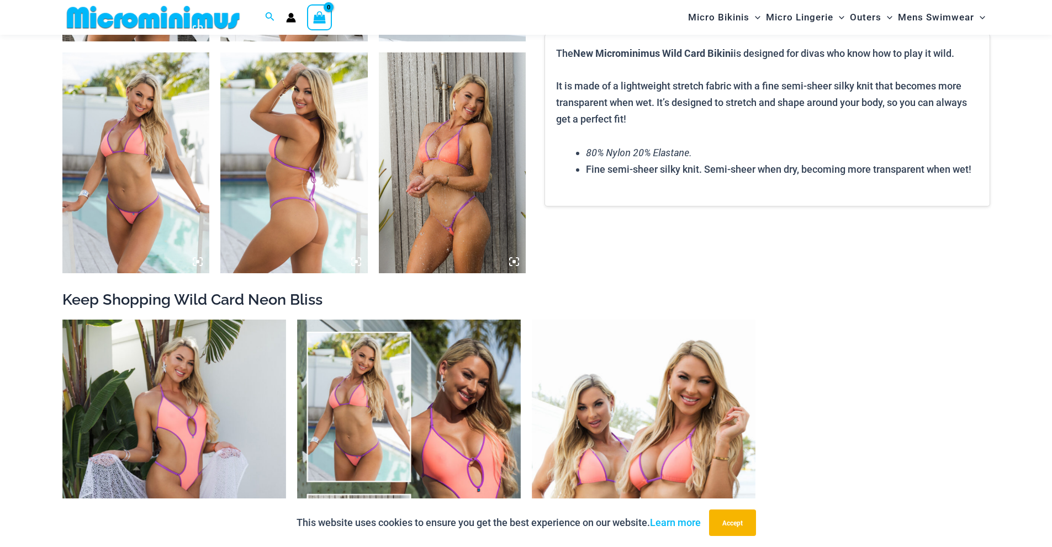
scroll to position [964, 0]
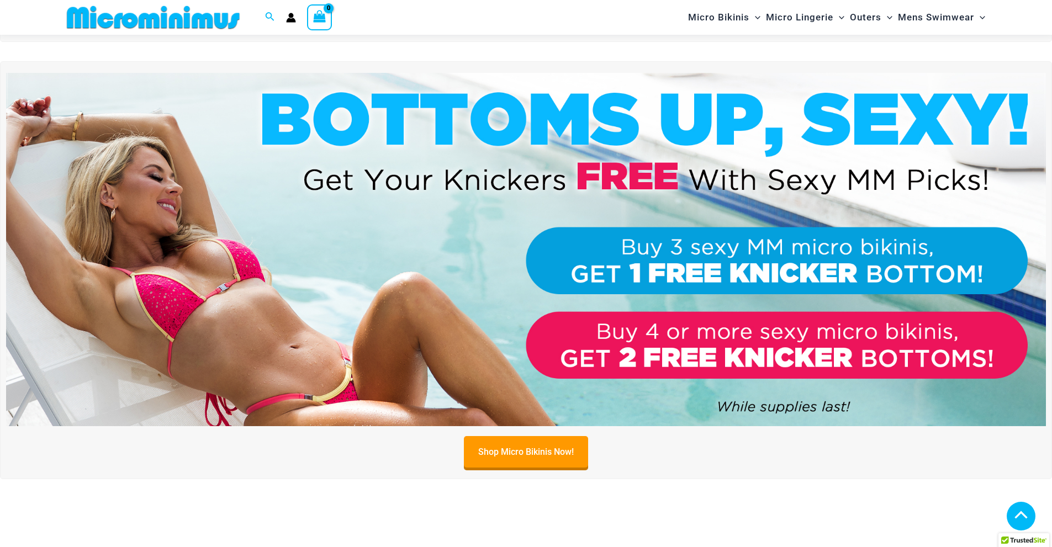
scroll to position [410, 0]
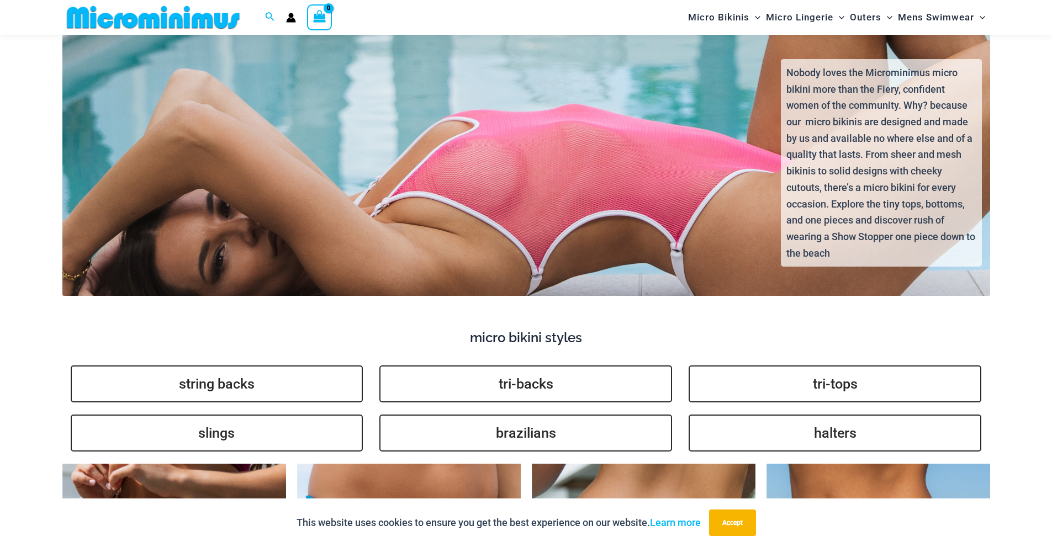
scroll to position [2500, 0]
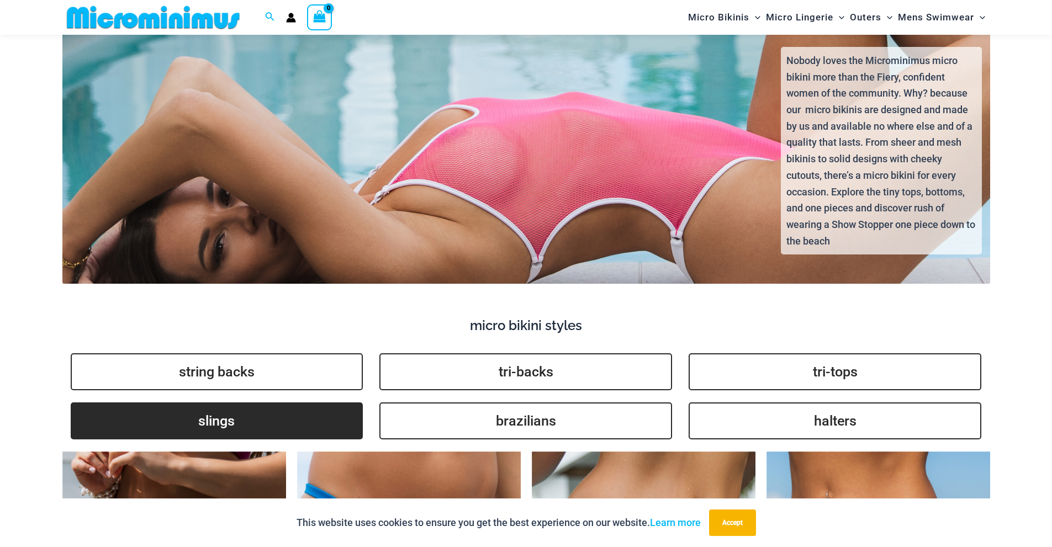
click at [213, 407] on link "slings" at bounding box center [217, 421] width 293 height 37
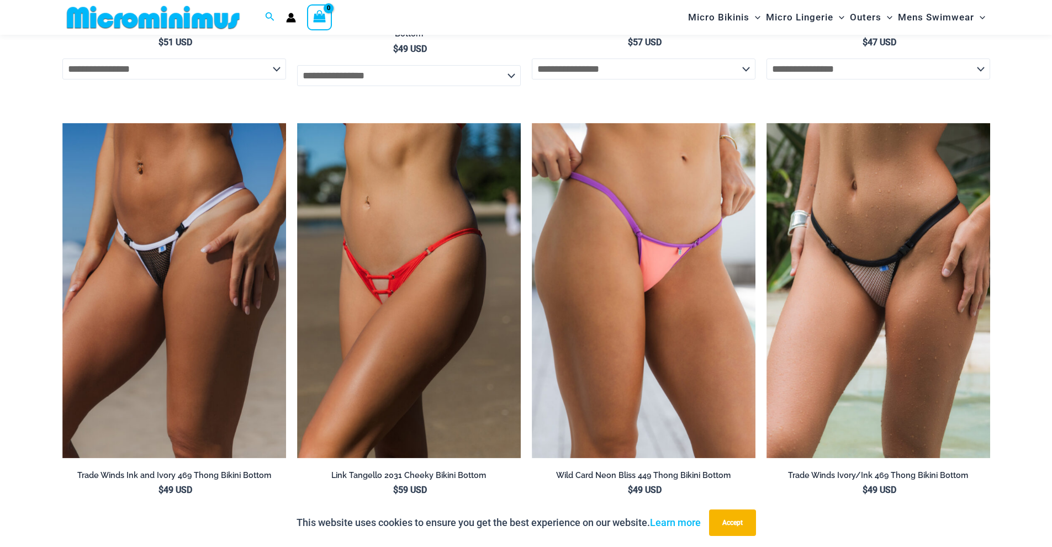
scroll to position [3228, 0]
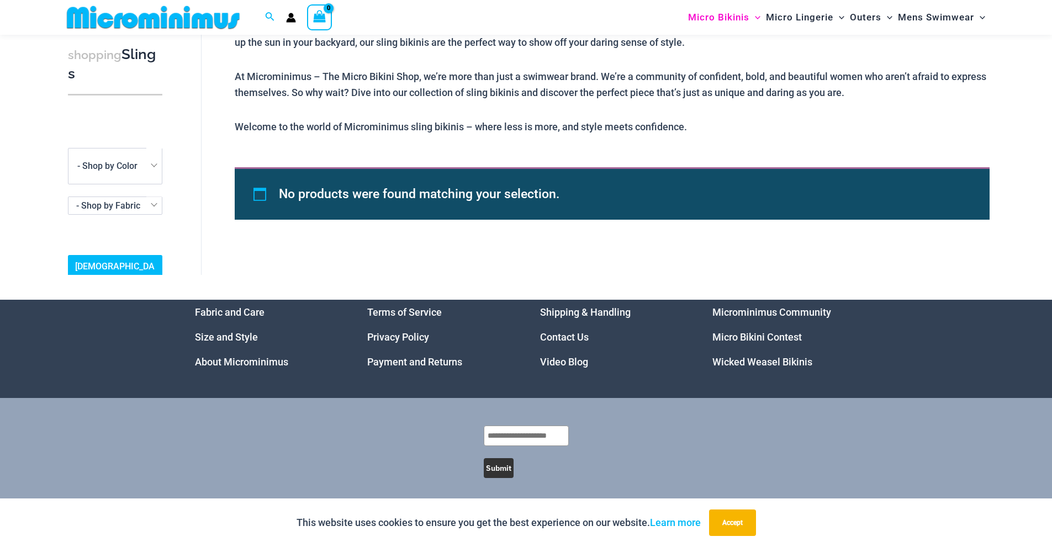
scroll to position [508, 0]
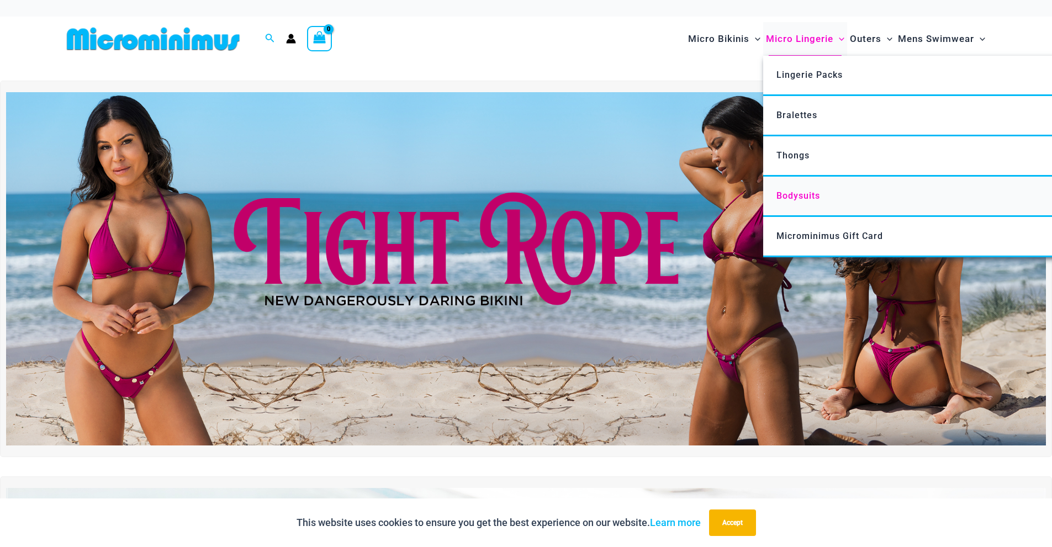
click at [793, 198] on span "Bodysuits" at bounding box center [799, 196] width 44 height 10
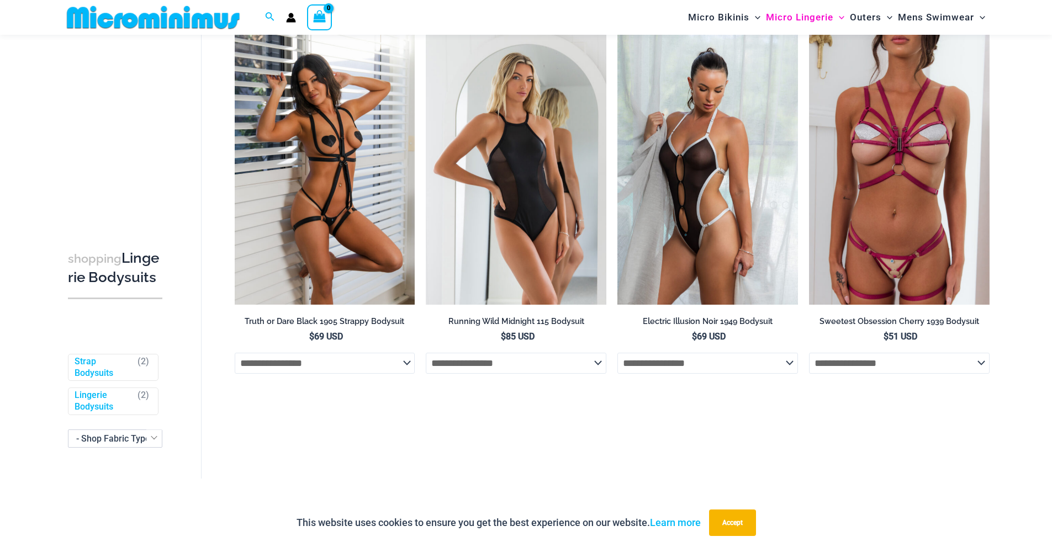
scroll to position [84, 0]
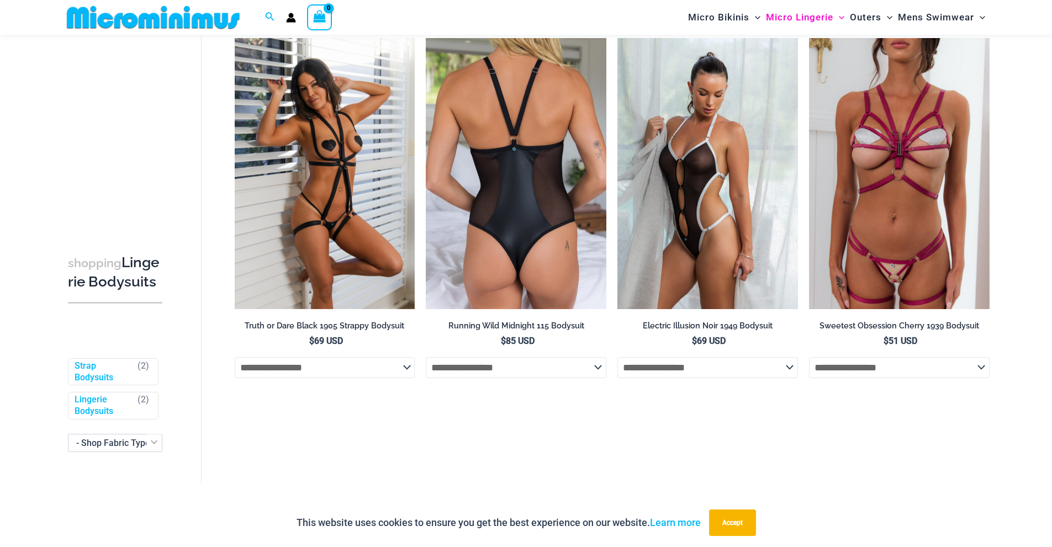
click at [530, 172] on img at bounding box center [516, 173] width 181 height 271
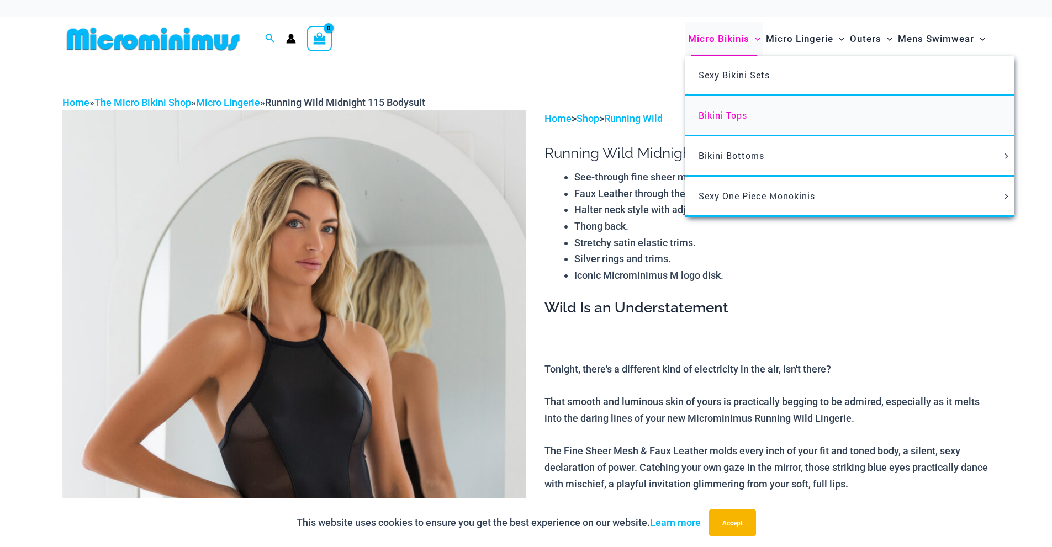
click at [726, 118] on span "Bikini Tops" at bounding box center [723, 115] width 49 height 12
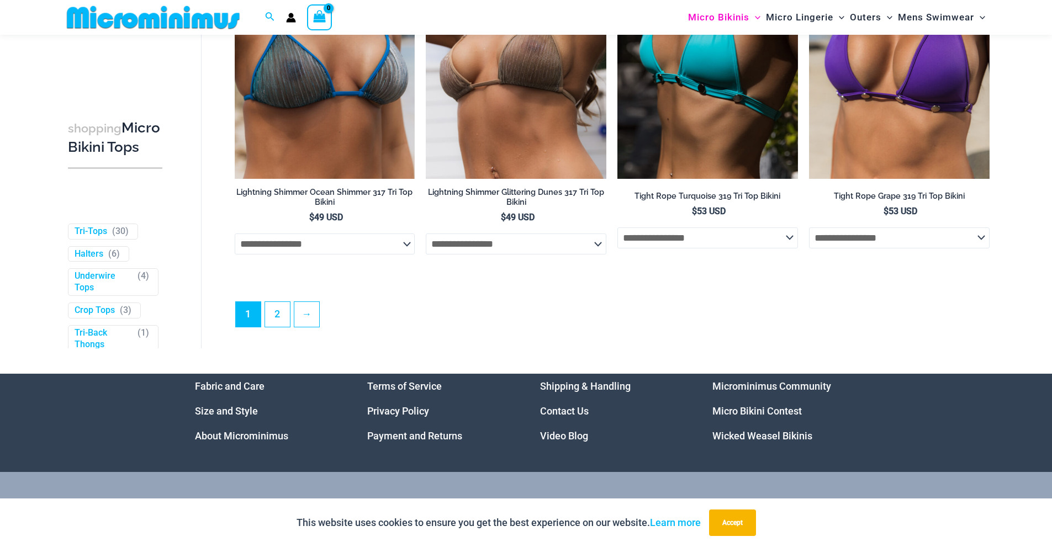
scroll to position [3178, 0]
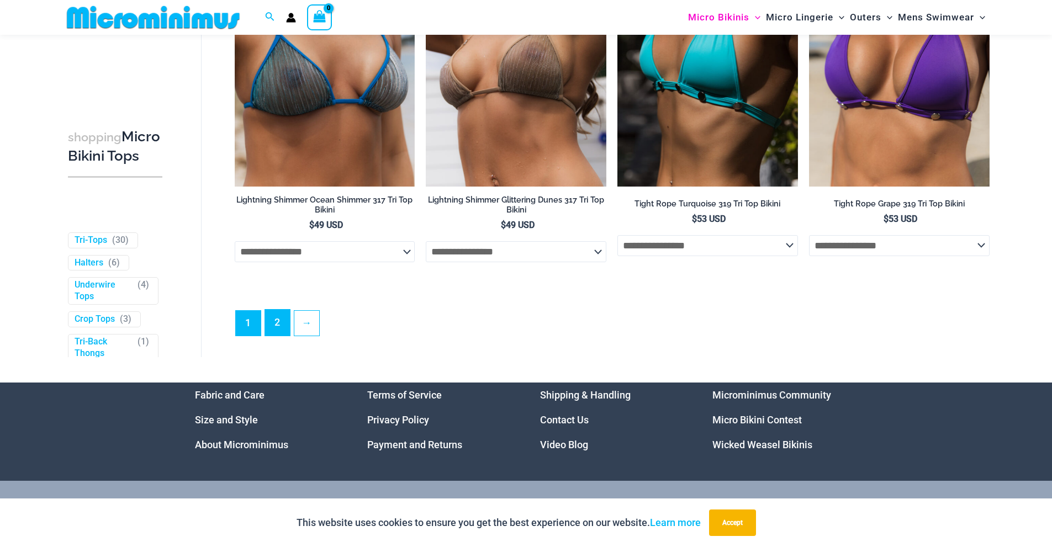
click at [285, 335] on link "2" at bounding box center [277, 323] width 25 height 26
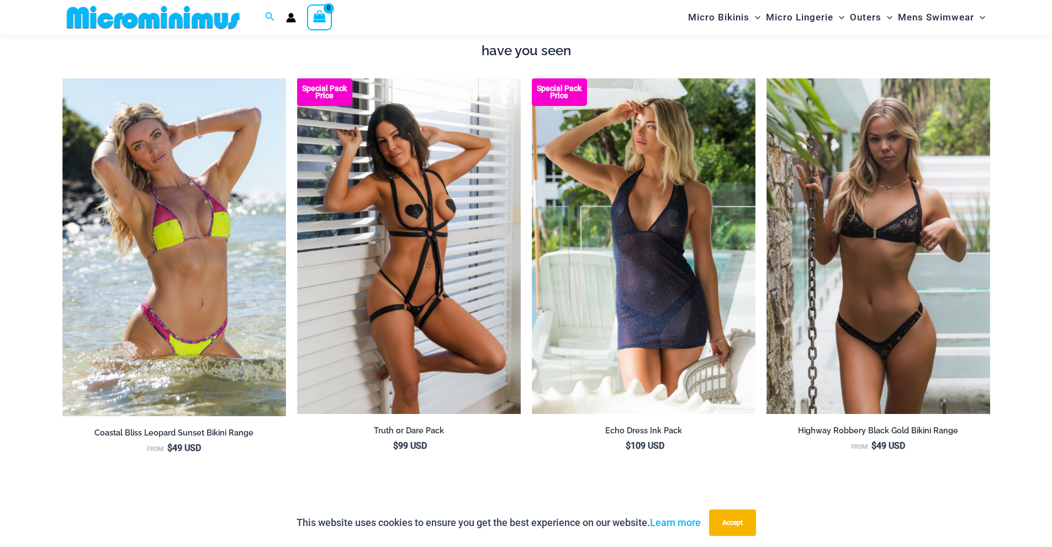
scroll to position [1470, 0]
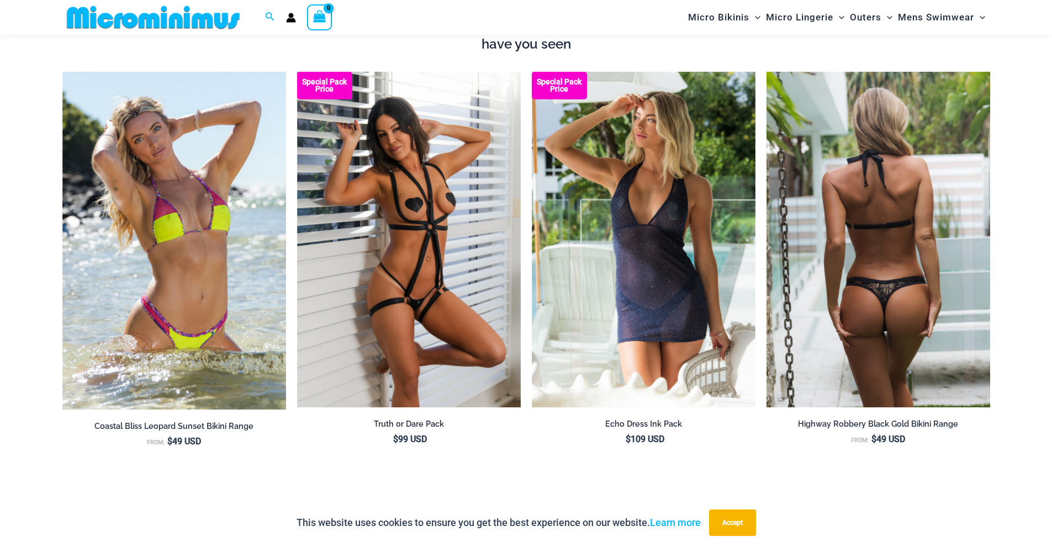
click at [911, 250] on img at bounding box center [879, 240] width 224 height 336
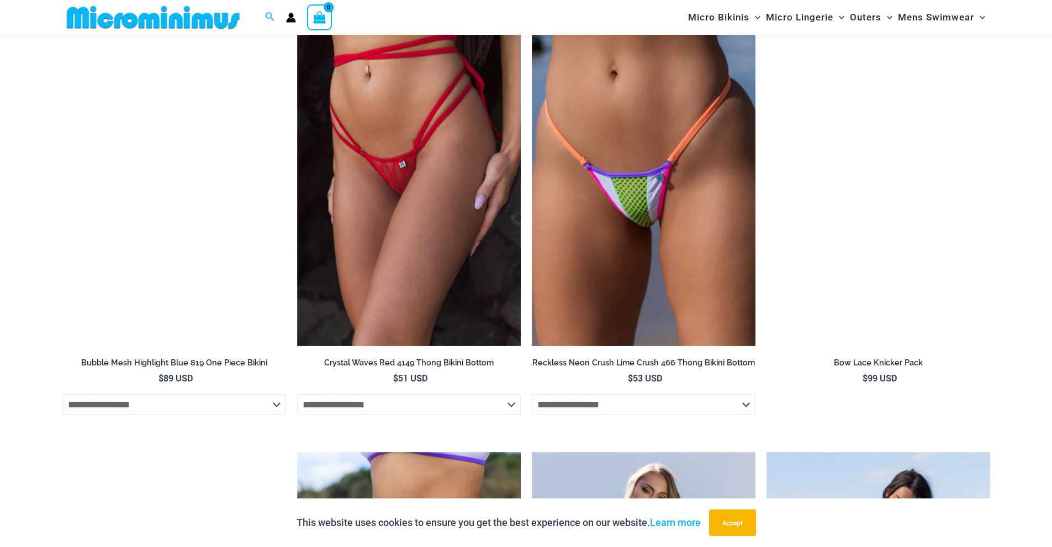
scroll to position [2205, 0]
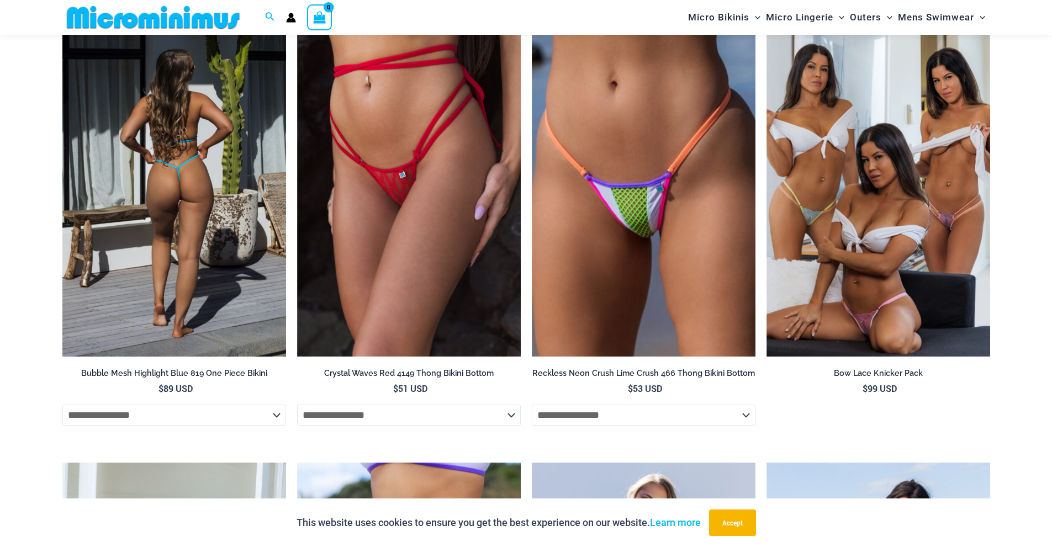
click at [192, 161] on img at bounding box center [174, 190] width 224 height 336
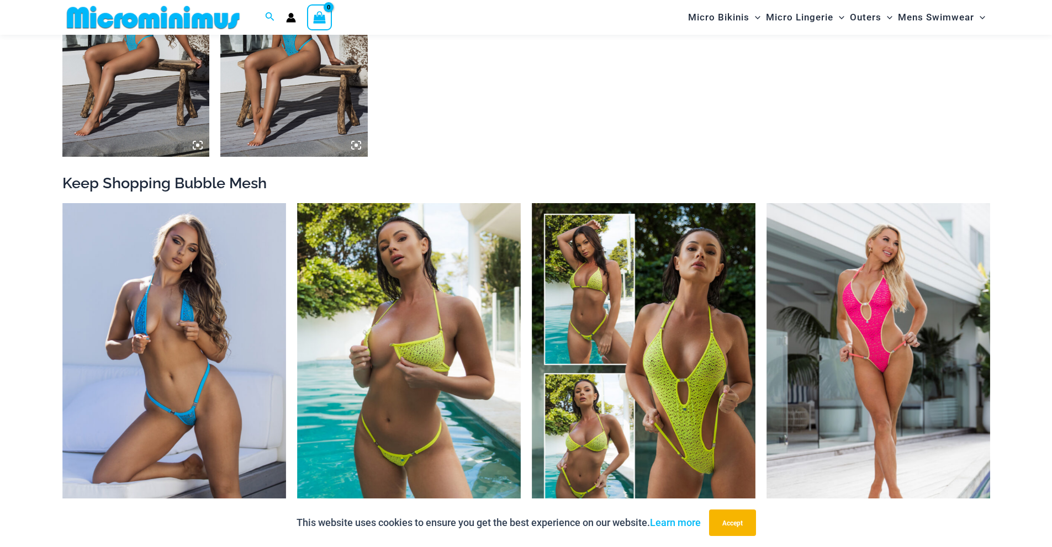
scroll to position [1160, 0]
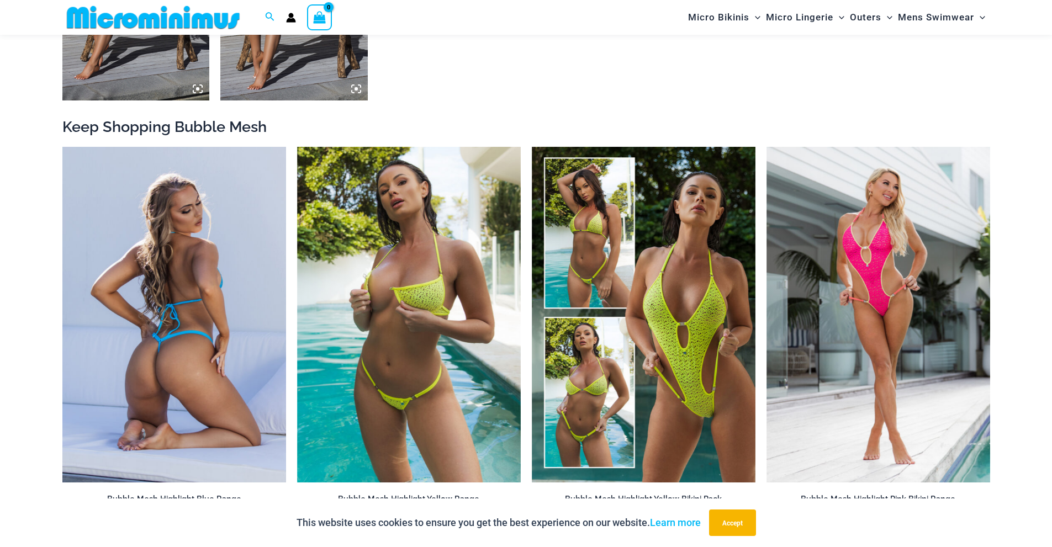
click at [199, 312] on img at bounding box center [174, 315] width 224 height 336
click at [158, 259] on img at bounding box center [174, 315] width 224 height 336
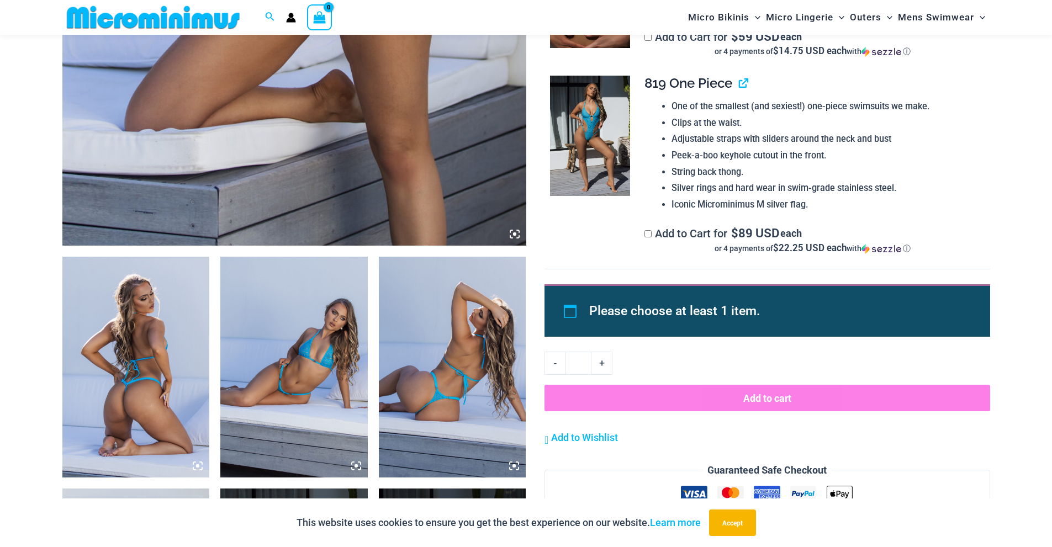
scroll to position [618, 0]
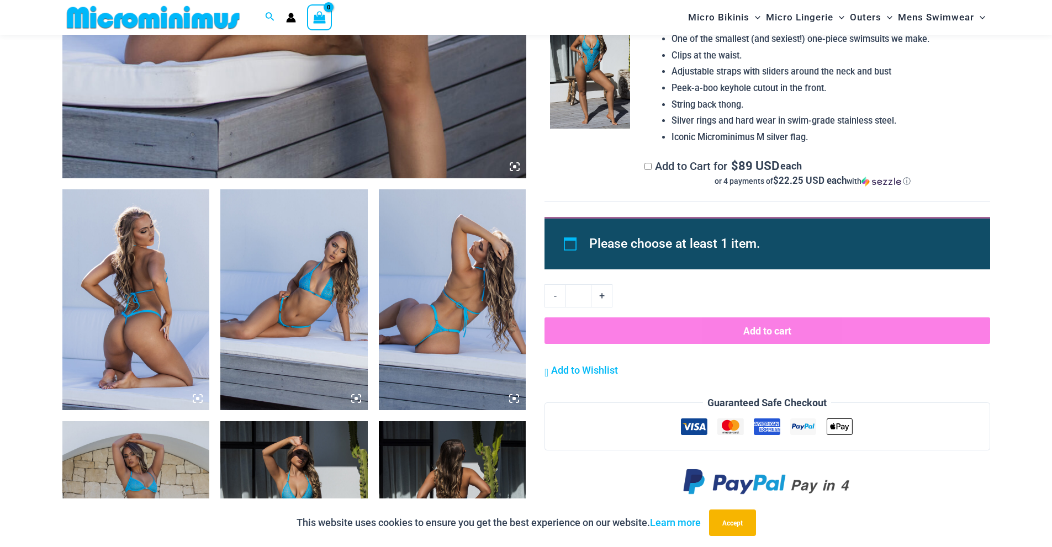
click at [302, 336] on img at bounding box center [293, 299] width 147 height 221
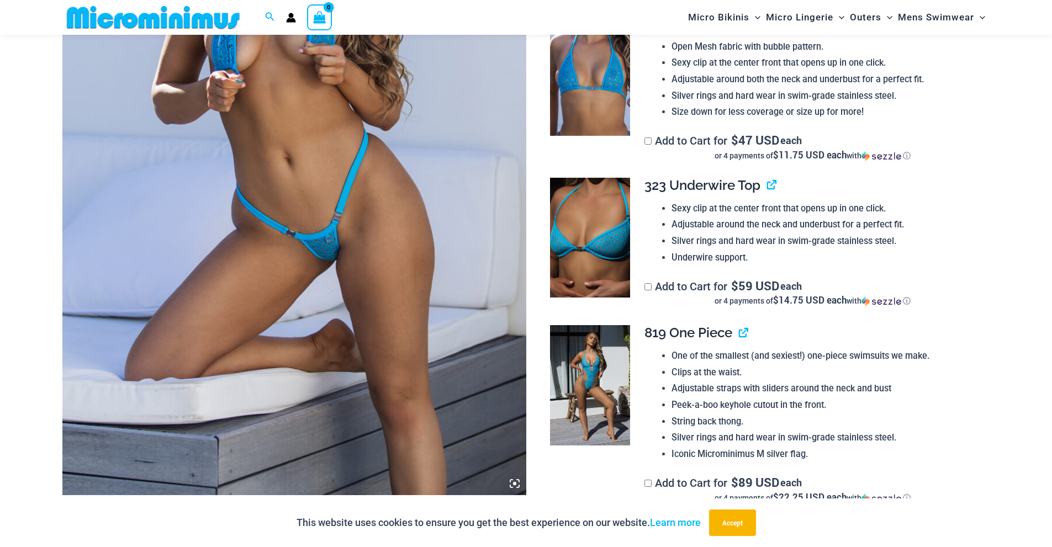
scroll to position [321, 0]
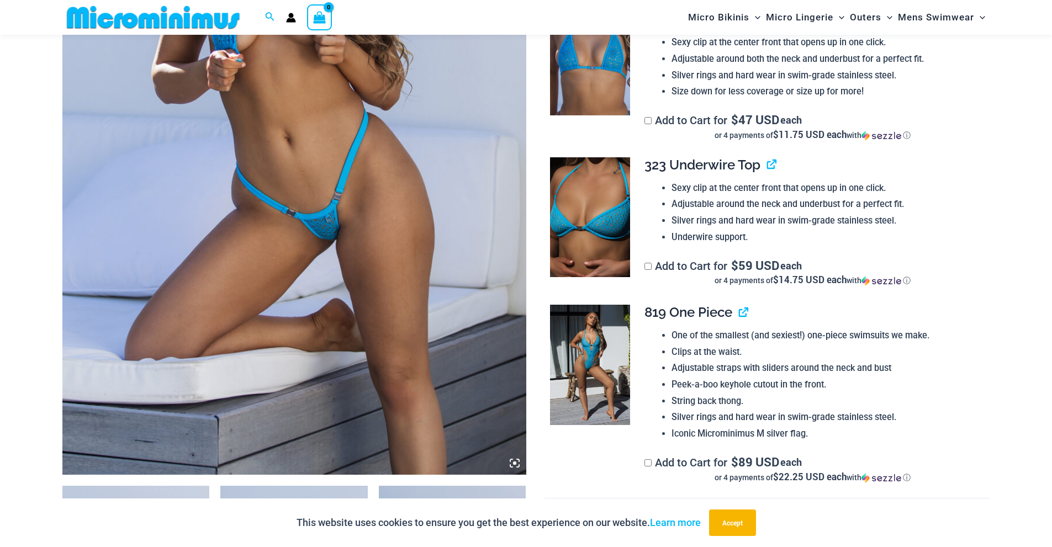
click at [604, 217] on img at bounding box center [590, 217] width 80 height 120
